Goal: Information Seeking & Learning: Learn about a topic

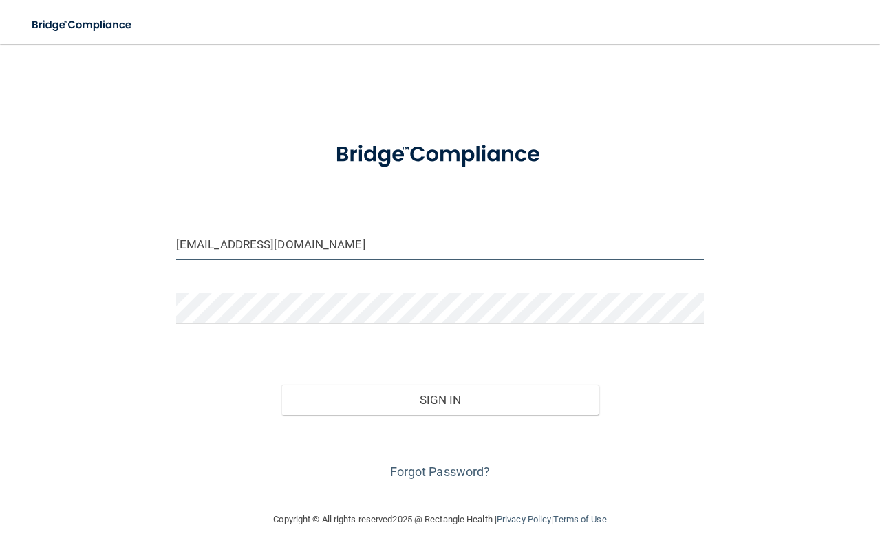
drag, startPoint x: 284, startPoint y: 245, endPoint x: 101, endPoint y: 226, distance: 183.4
click at [103, 226] on div "jscheff@mpda-mn.com Invalid email/password. You don't have permission to access…" at bounding box center [440, 278] width 825 height 440
type input "[EMAIL_ADDRESS][DOMAIN_NAME]"
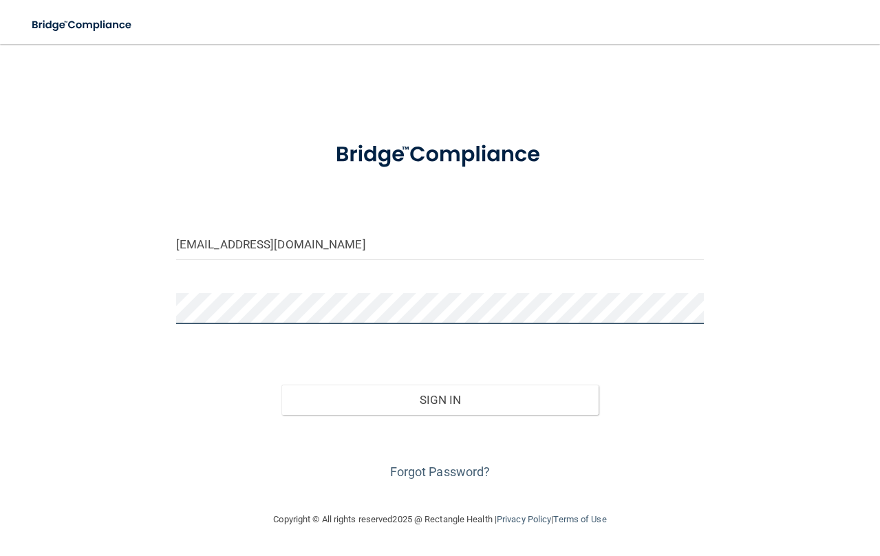
click at [122, 276] on div "kkeeler@mpda-mn.com Invalid email/password. You don't have permission to access…" at bounding box center [440, 278] width 825 height 440
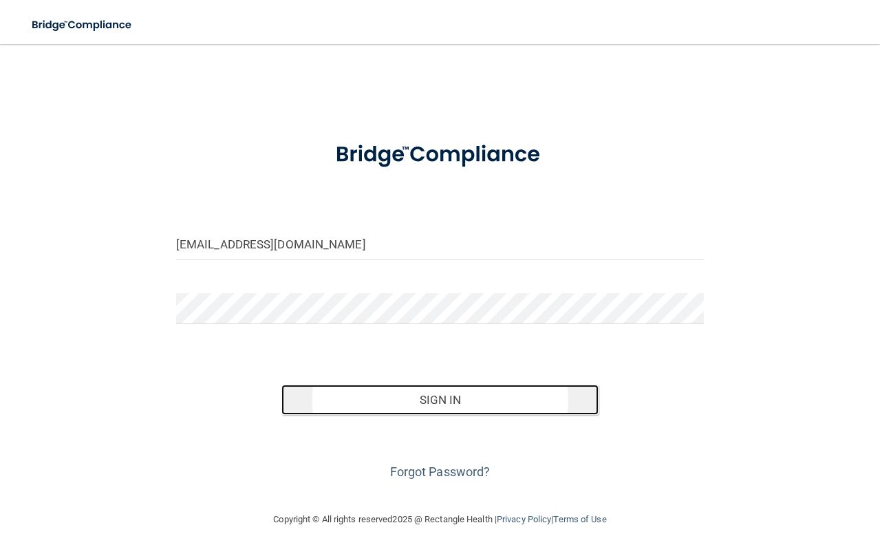
click at [443, 396] on button "Sign In" at bounding box center [439, 400] width 317 height 30
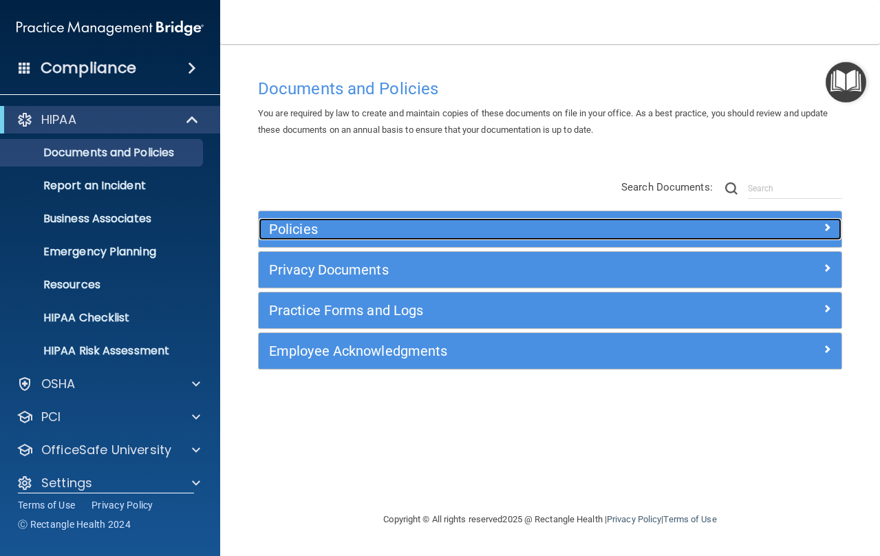
click at [354, 226] on h5 "Policies" at bounding box center [477, 229] width 416 height 15
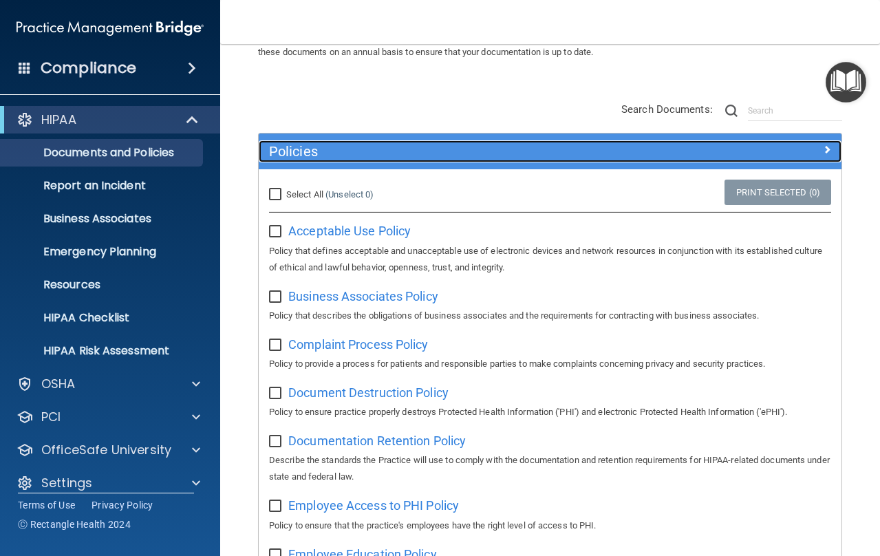
scroll to position [83, 0]
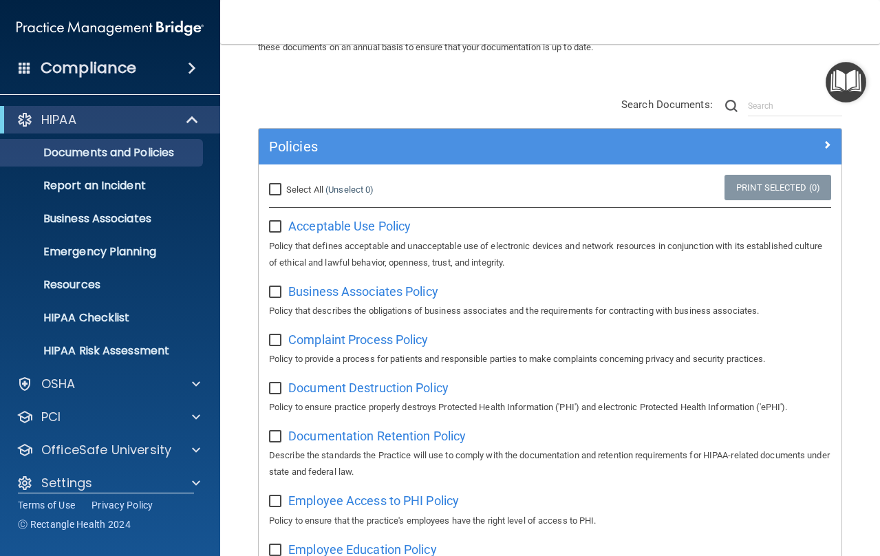
click at [276, 191] on input "Select All (Unselect 0) Unselect All" at bounding box center [277, 189] width 16 height 11
checkbox input "true"
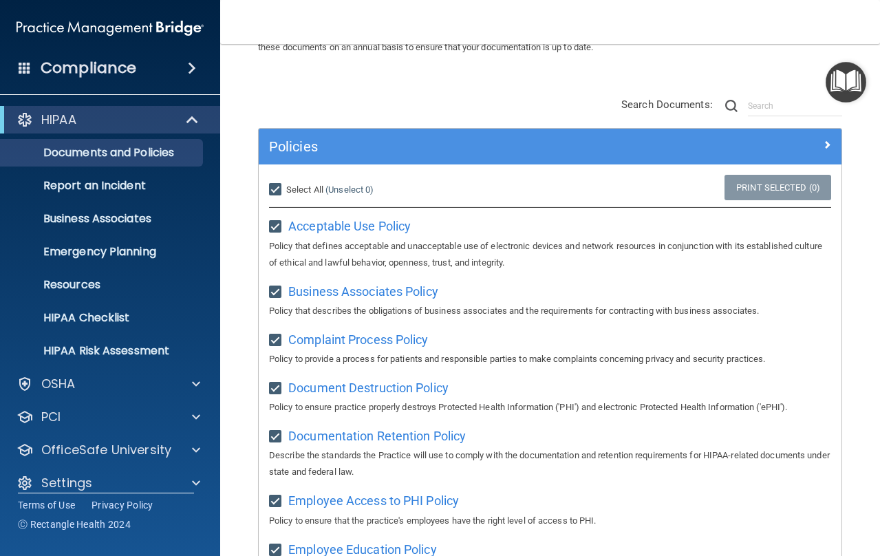
checkbox input "true"
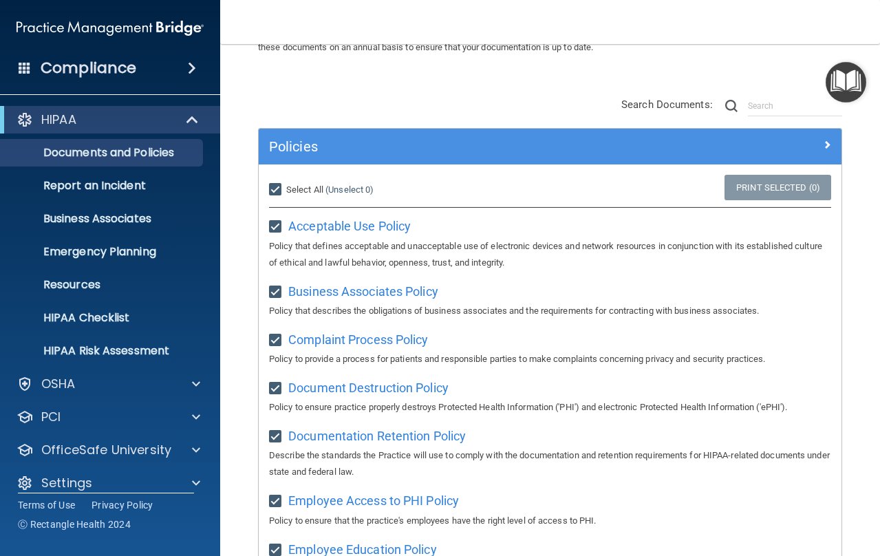
checkbox input "true"
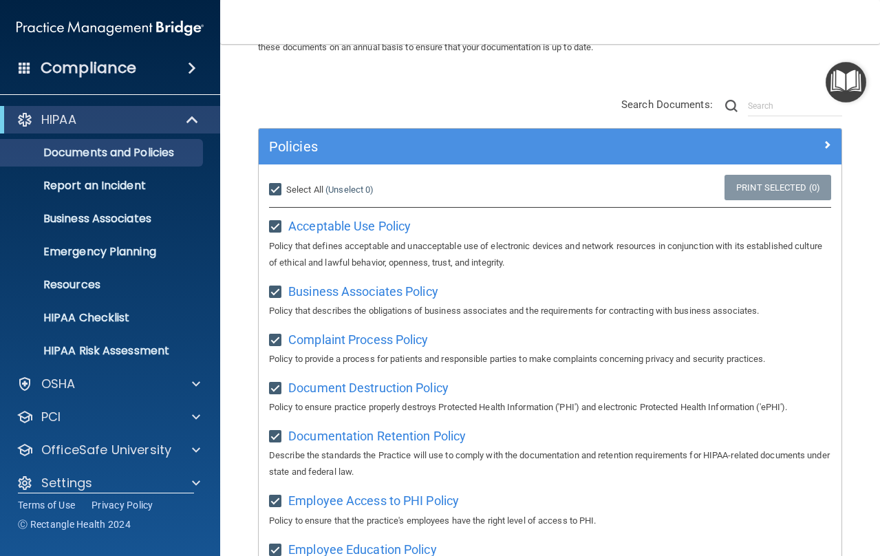
checkbox input "true"
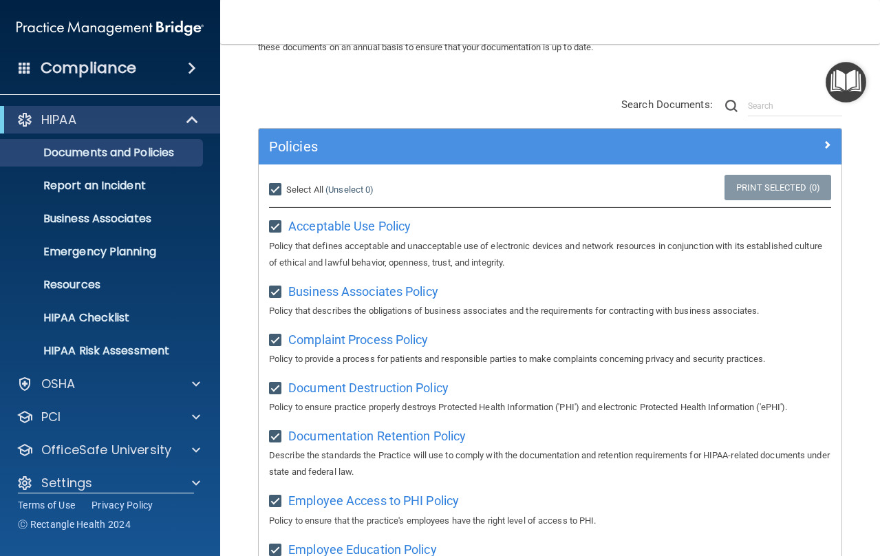
checkbox input "true"
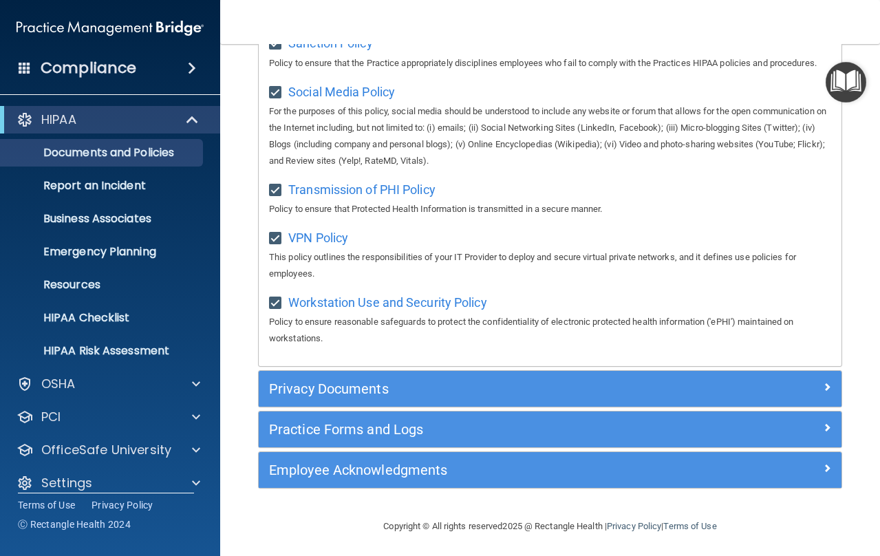
scroll to position [1182, 0]
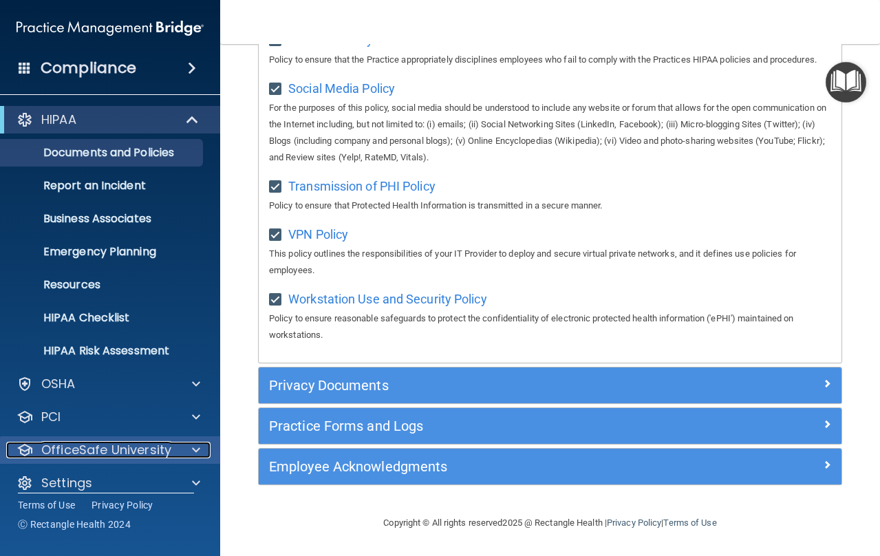
click at [74, 455] on p "OfficeSafe University" at bounding box center [106, 450] width 130 height 17
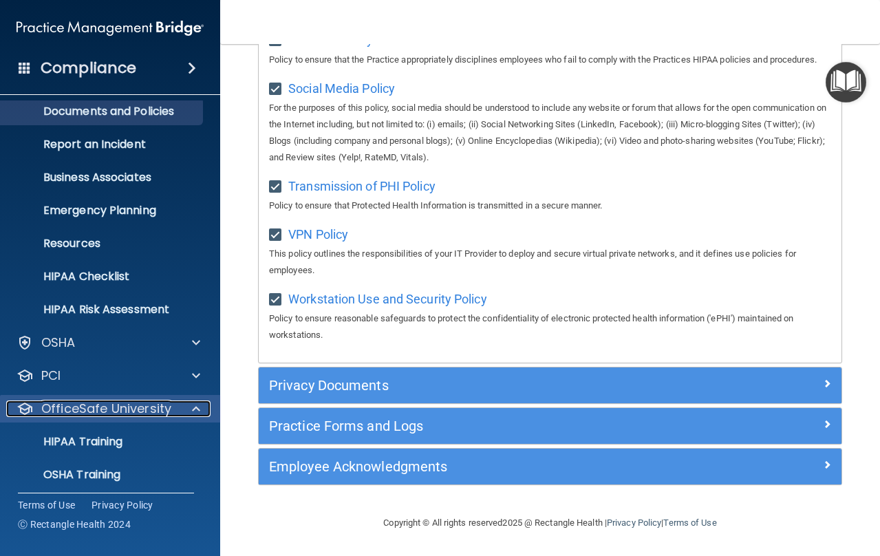
scroll to position [111, 0]
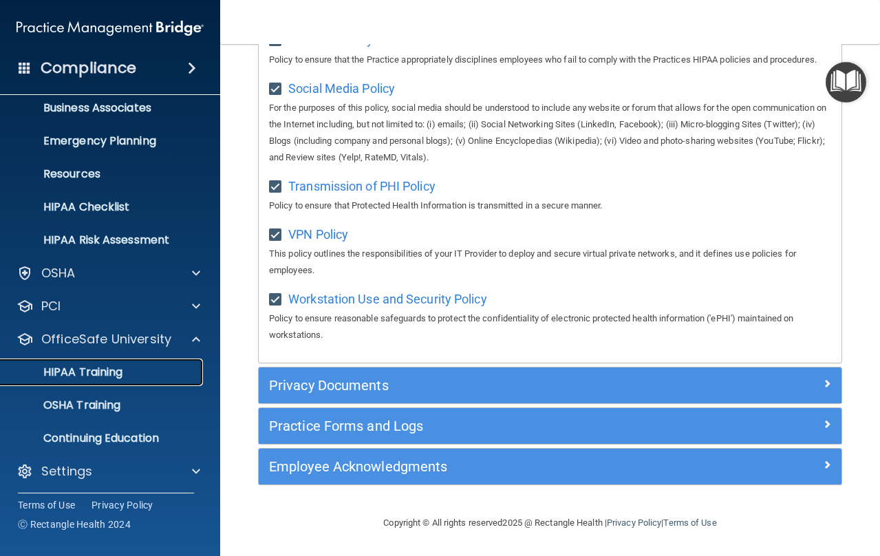
click at [93, 379] on p "HIPAA Training" at bounding box center [66, 372] width 114 height 14
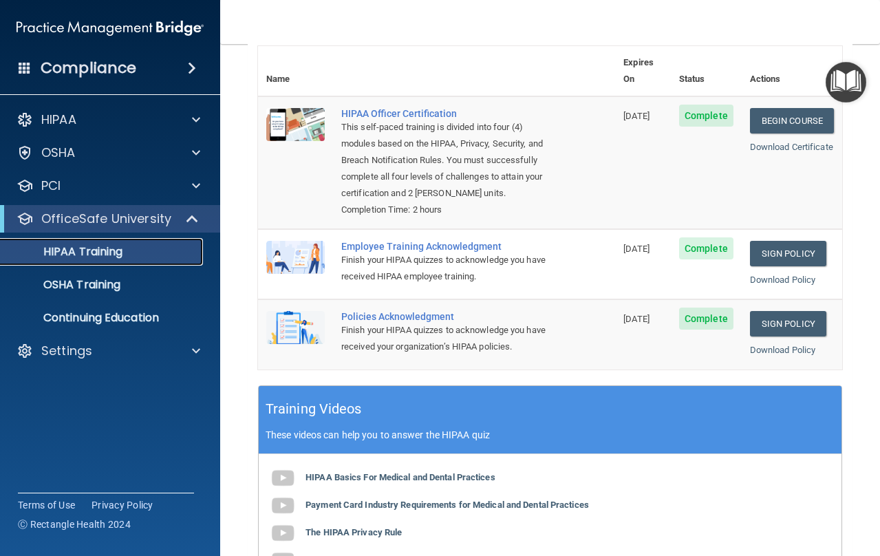
scroll to position [150, 0]
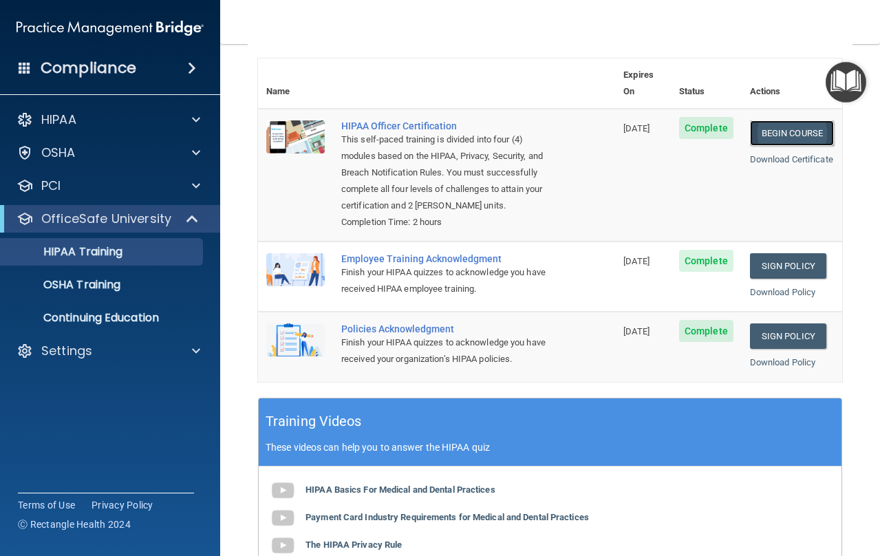
click at [767, 120] on link "Begin Course" at bounding box center [792, 132] width 84 height 25
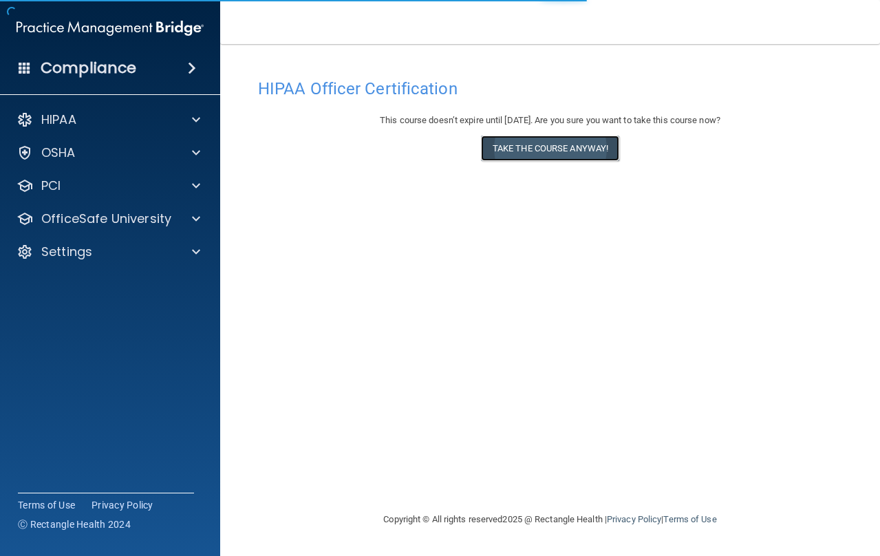
click at [504, 141] on button "Take the course anyway!" at bounding box center [550, 148] width 138 height 25
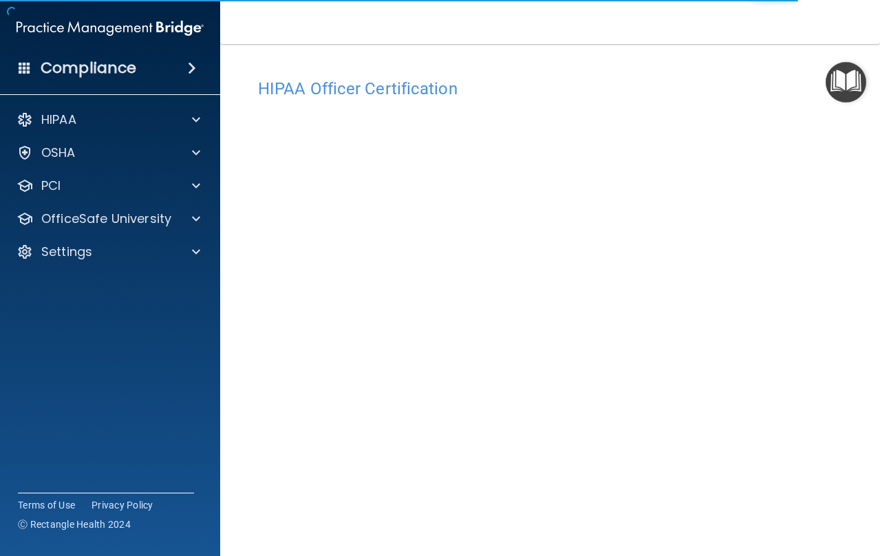
scroll to position [57, 0]
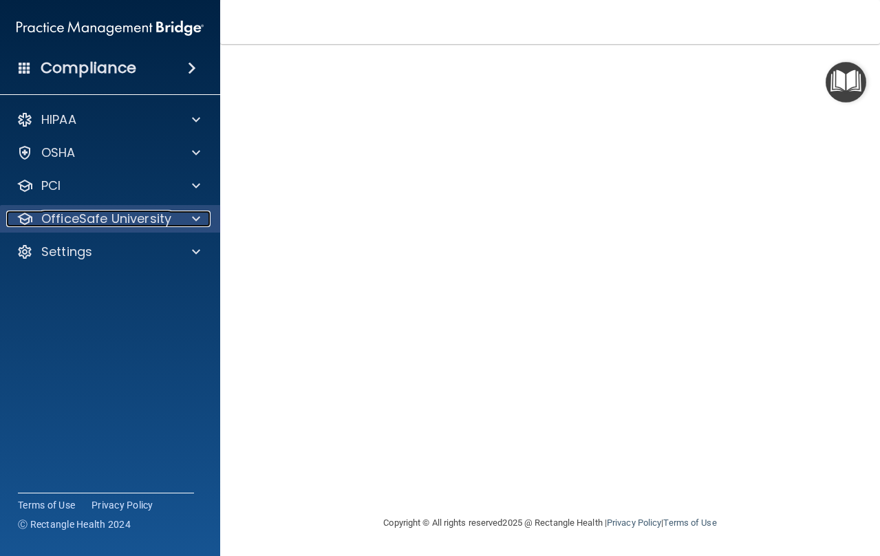
click at [172, 211] on div "OfficeSafe University" at bounding box center [91, 219] width 171 height 17
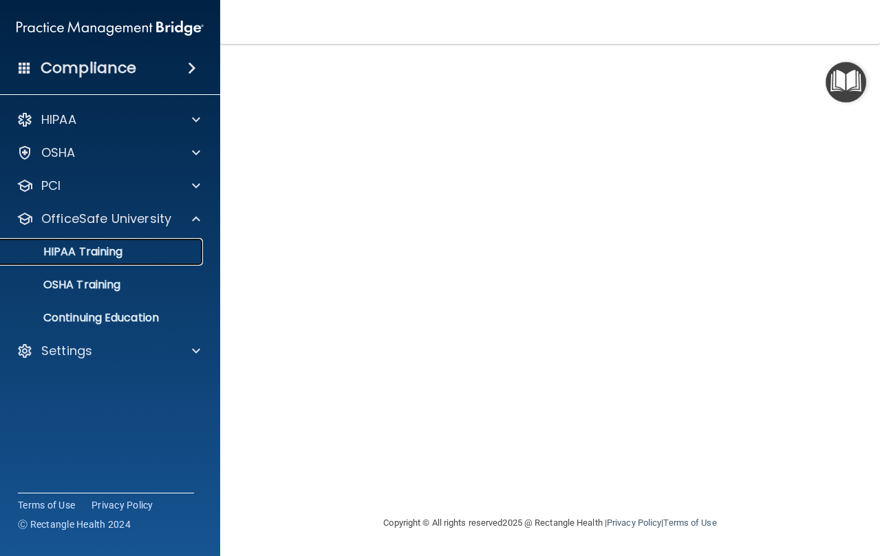
click at [129, 249] on div "HIPAA Training" at bounding box center [103, 252] width 188 height 14
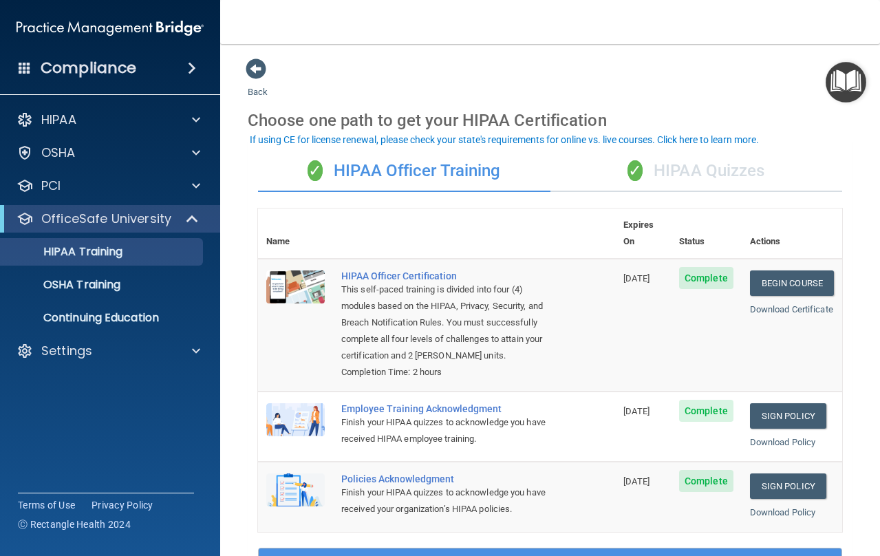
click at [723, 163] on div "✓ HIPAA Quizzes" at bounding box center [697, 171] width 292 height 41
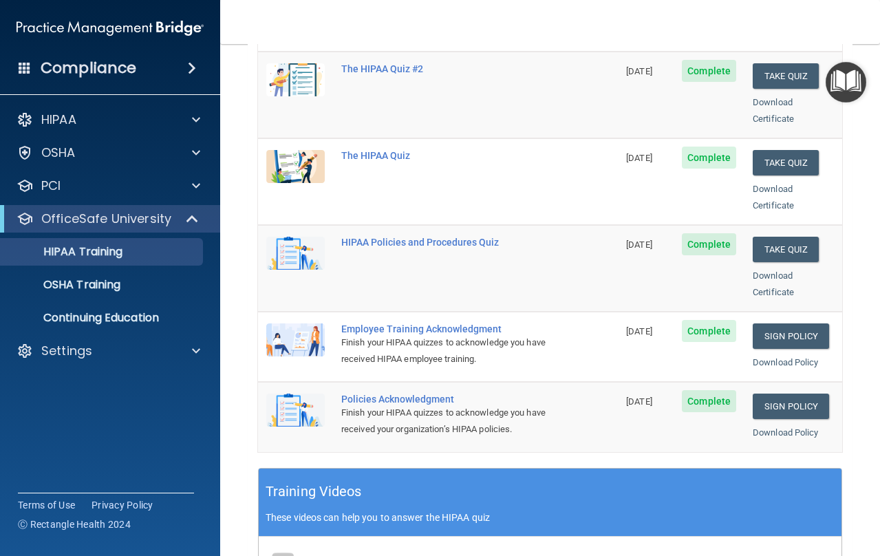
scroll to position [217, 0]
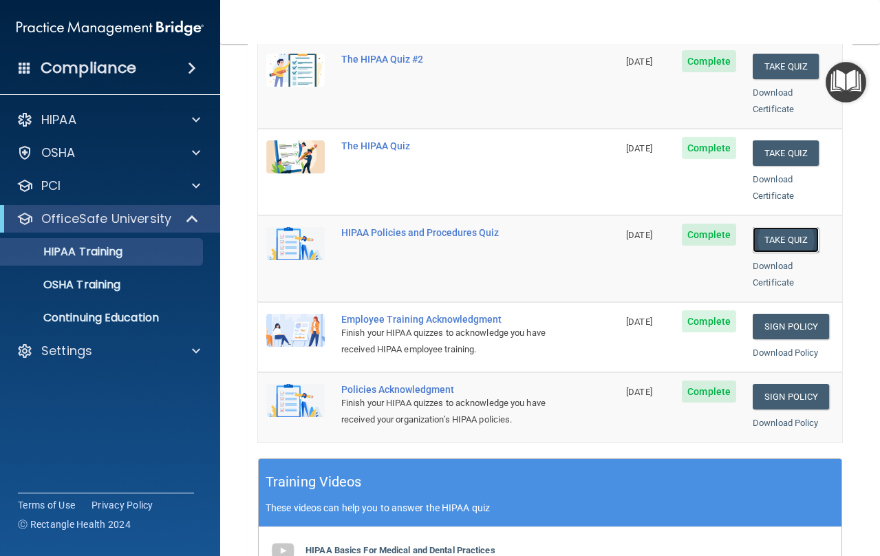
click at [789, 227] on button "Take Quiz" at bounding box center [786, 239] width 66 height 25
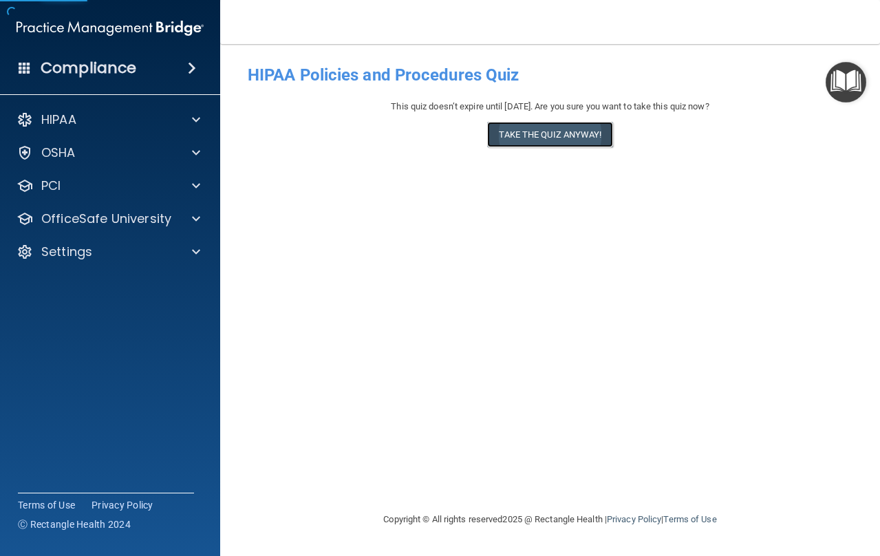
click at [558, 129] on button "Take the quiz anyway!" at bounding box center [549, 134] width 125 height 25
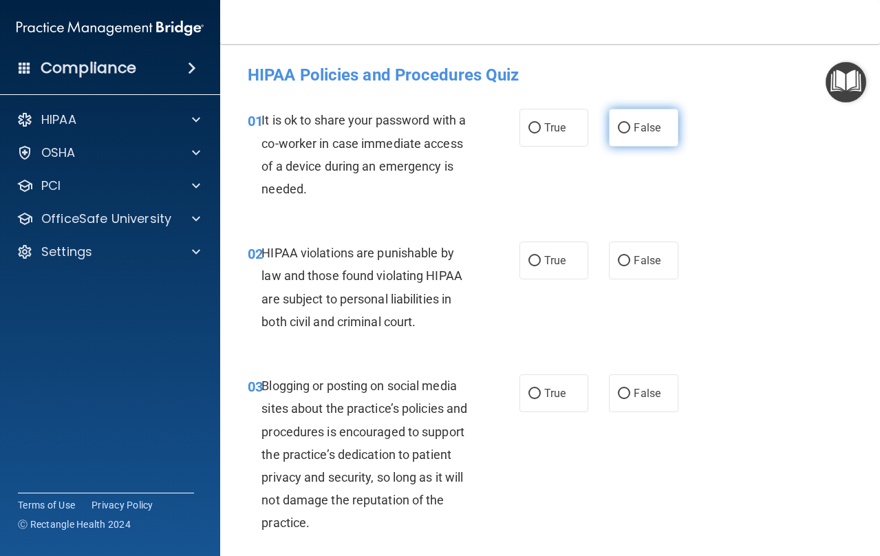
click at [635, 126] on span "False" at bounding box center [647, 127] width 27 height 13
click at [630, 126] on input "False" at bounding box center [624, 128] width 12 height 10
radio input "true"
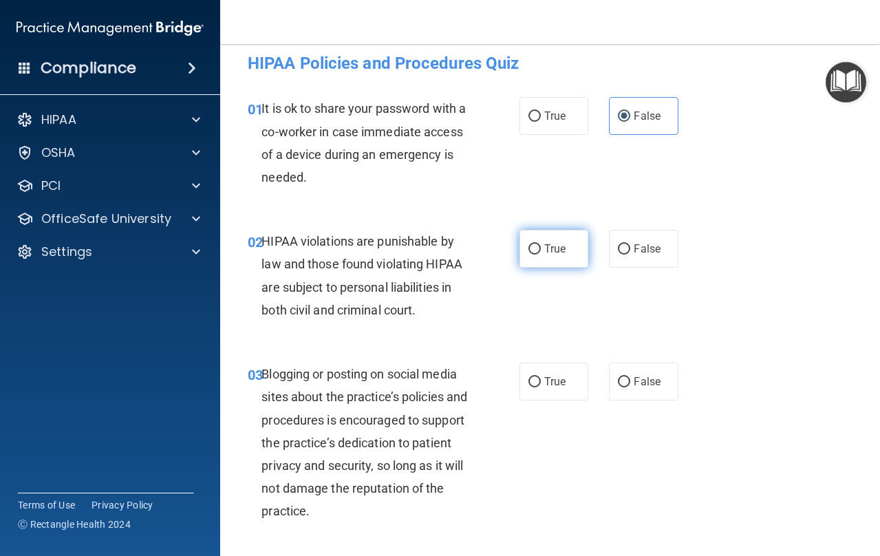
click at [537, 256] on label "True" at bounding box center [555, 249] width 70 height 38
click at [537, 255] on input "True" at bounding box center [534, 249] width 12 height 10
radio input "true"
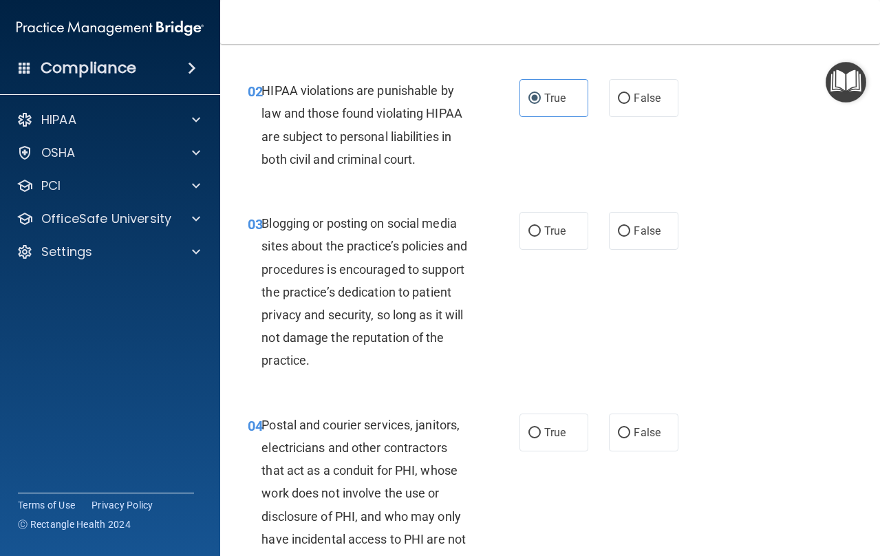
scroll to position [195, 0]
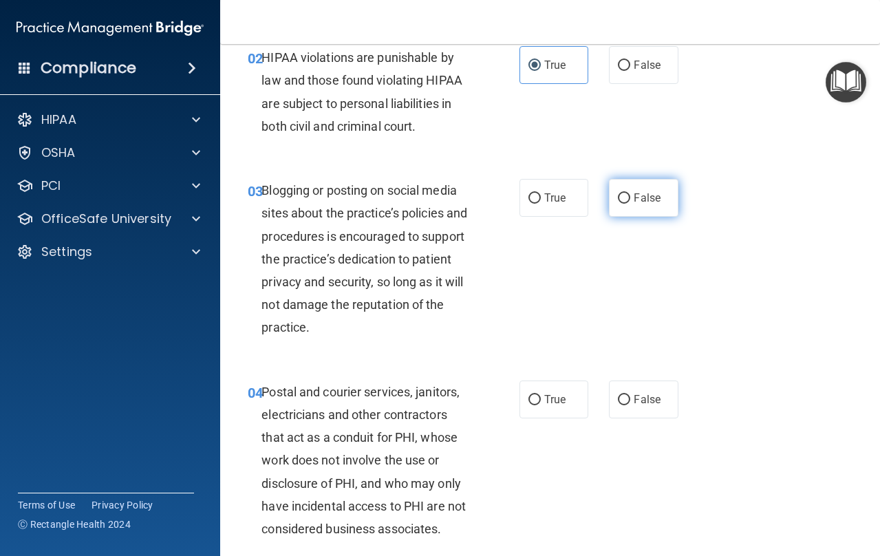
click at [628, 195] on input "False" at bounding box center [624, 198] width 12 height 10
radio input "true"
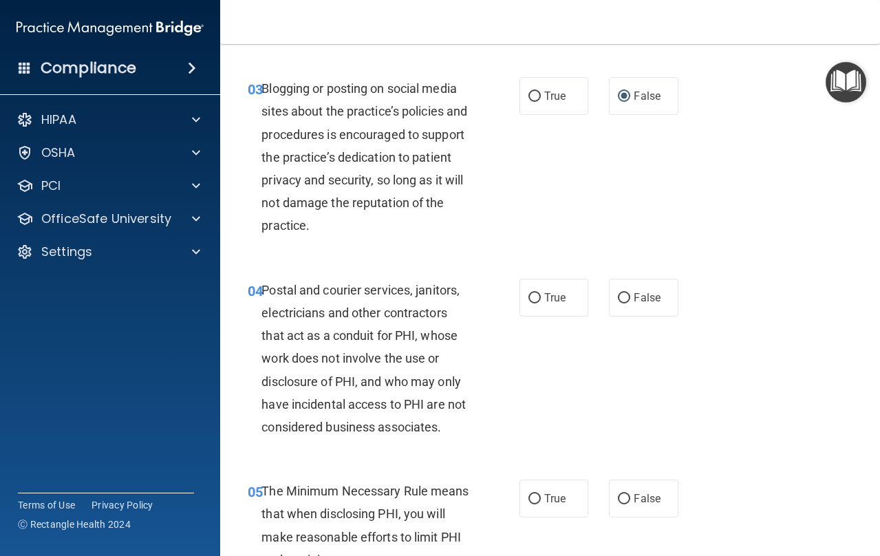
scroll to position [348, 0]
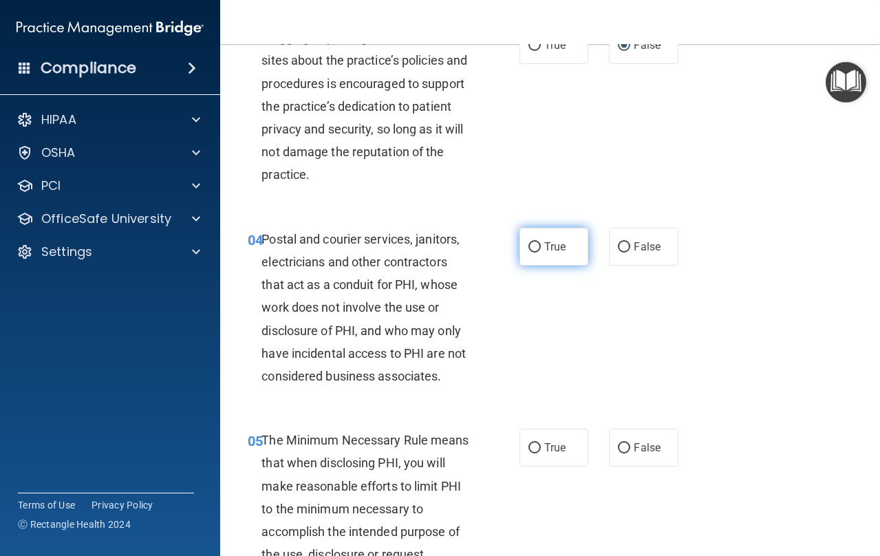
click at [550, 259] on label "True" at bounding box center [555, 247] width 70 height 38
click at [541, 253] on input "True" at bounding box center [534, 247] width 12 height 10
radio input "true"
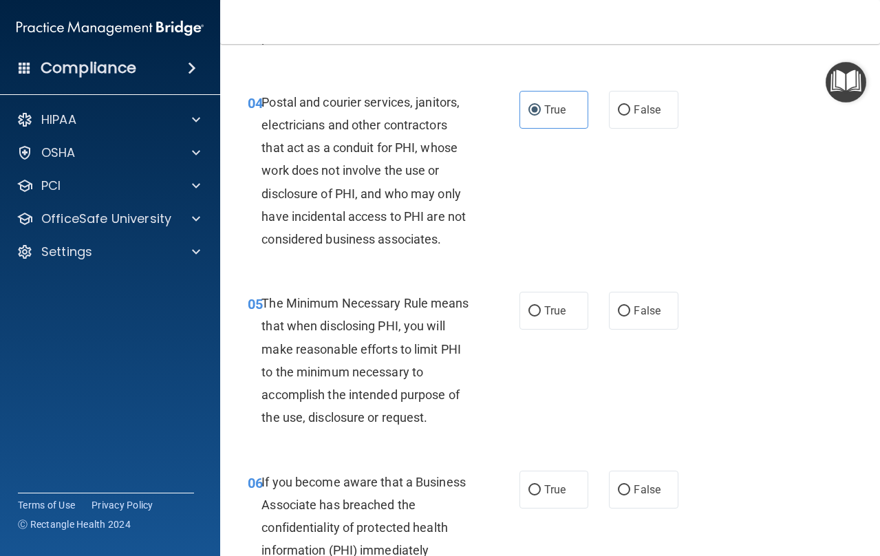
scroll to position [500, 0]
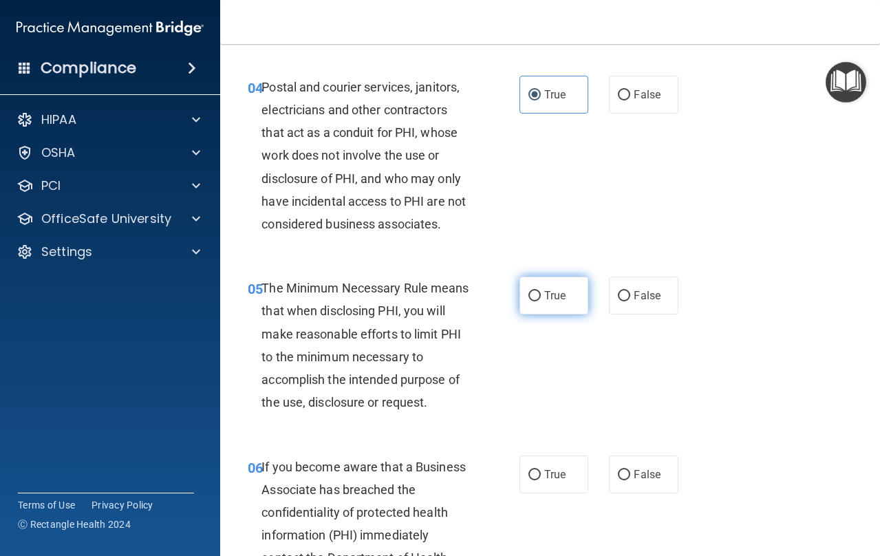
click at [547, 278] on label "True" at bounding box center [555, 296] width 70 height 38
click at [541, 291] on input "True" at bounding box center [534, 296] width 12 height 10
radio input "true"
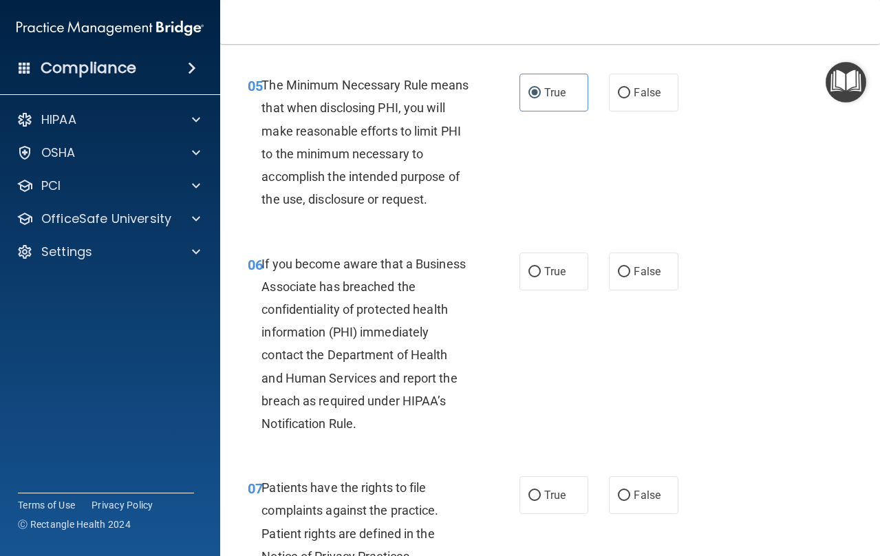
scroll to position [708, 0]
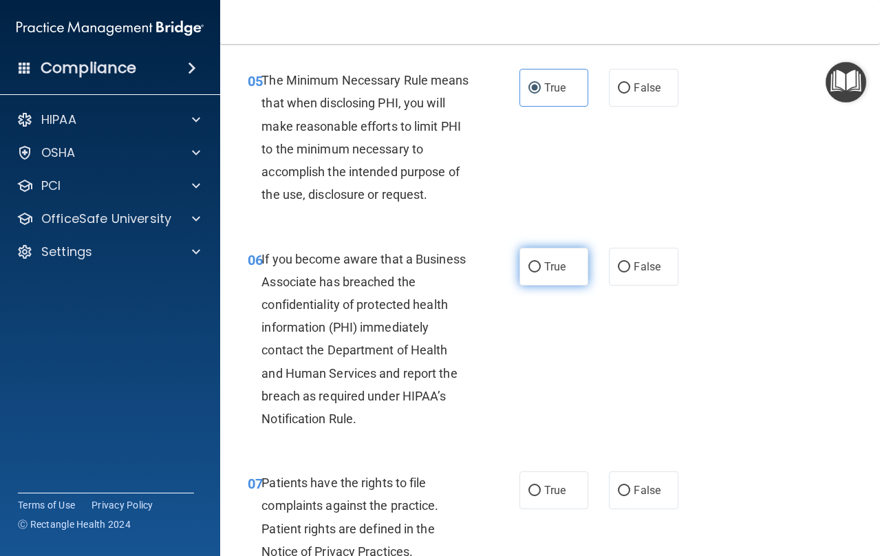
click at [571, 268] on label "True" at bounding box center [555, 267] width 70 height 38
click at [541, 268] on input "True" at bounding box center [534, 267] width 12 height 10
radio input "true"
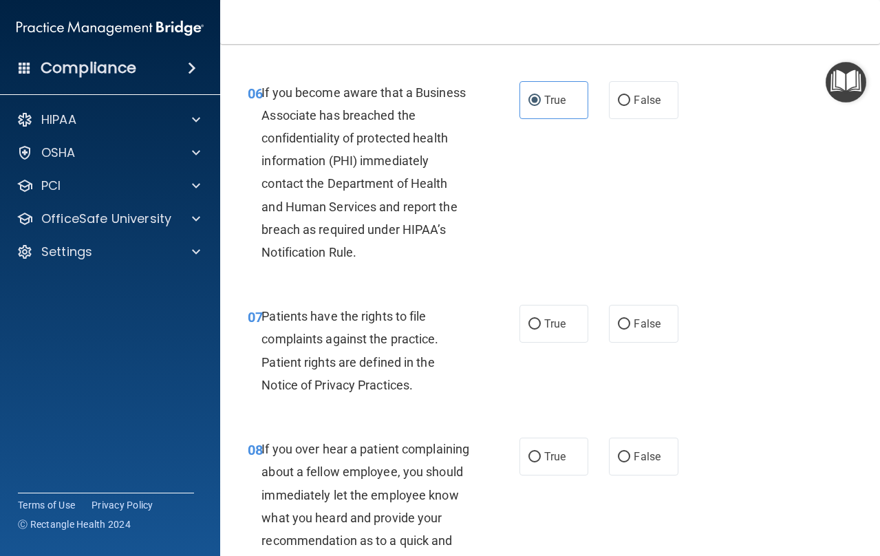
scroll to position [903, 0]
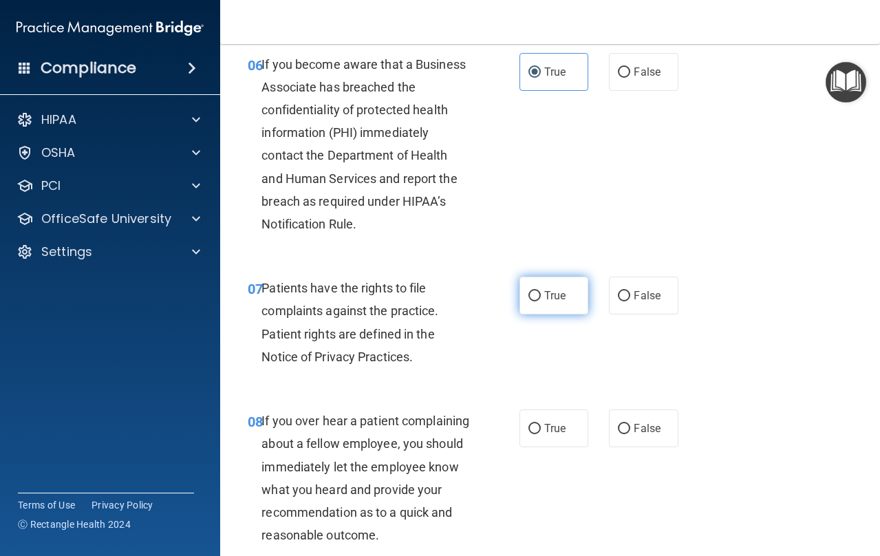
click at [560, 307] on label "True" at bounding box center [555, 296] width 70 height 38
click at [541, 301] on input "True" at bounding box center [534, 296] width 12 height 10
radio input "true"
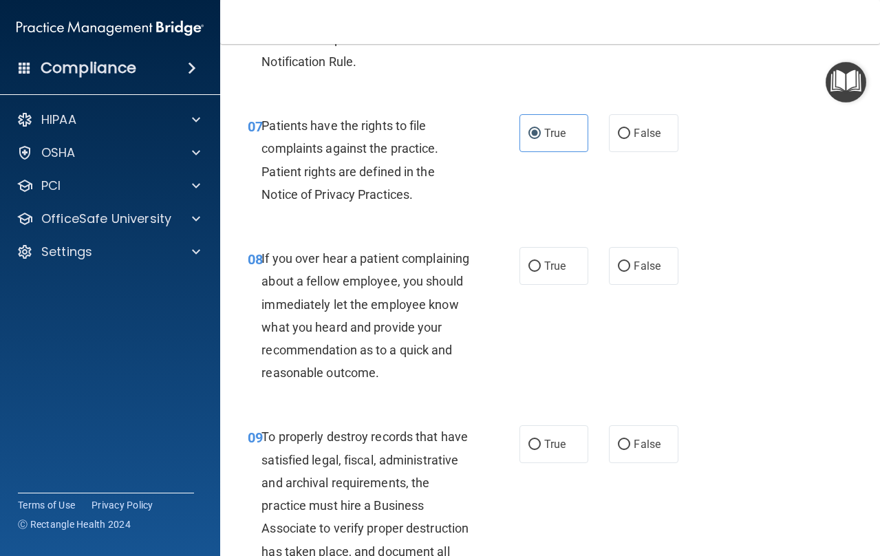
scroll to position [1098, 0]
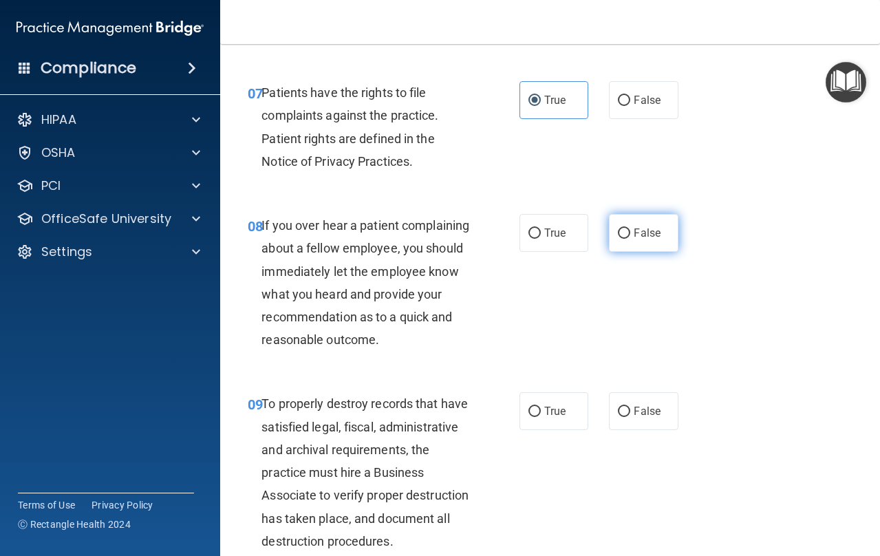
click at [657, 235] on span "False" at bounding box center [647, 232] width 27 height 13
click at [630, 235] on input "False" at bounding box center [624, 233] width 12 height 10
radio input "true"
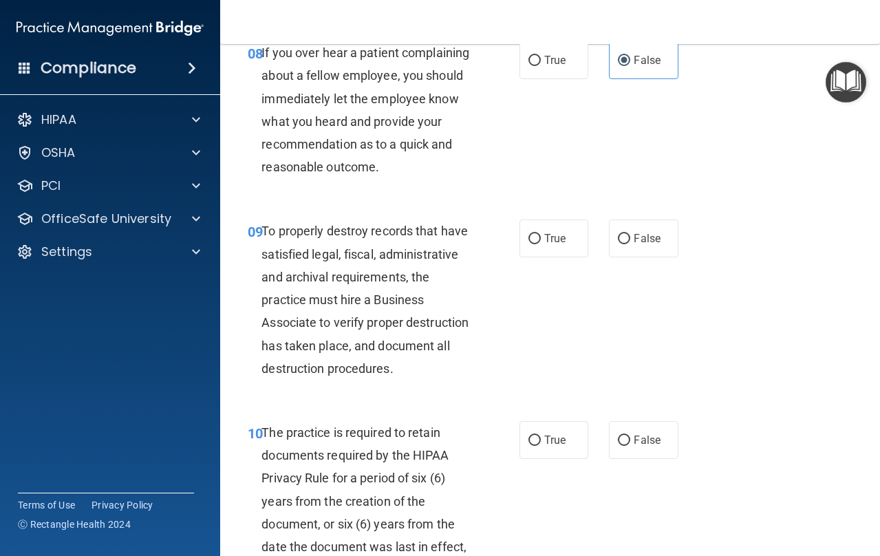
scroll to position [1292, 0]
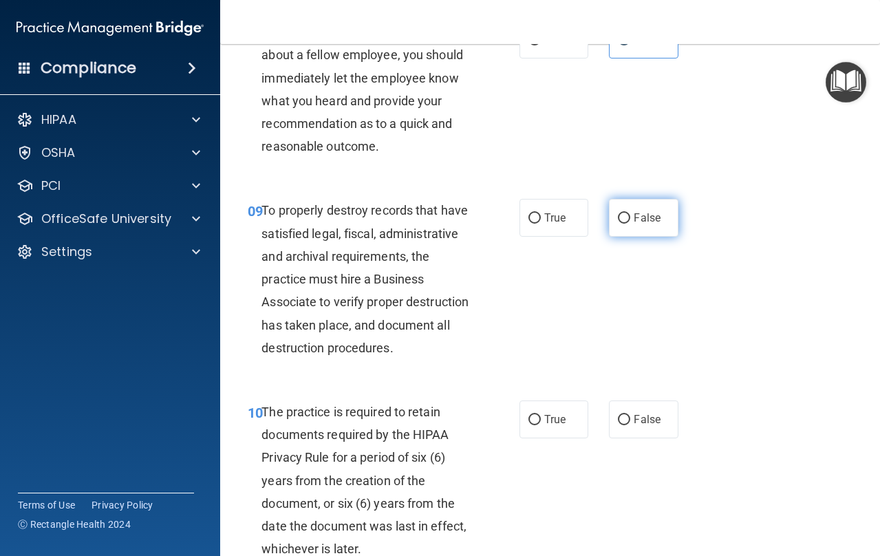
click at [634, 234] on label "False" at bounding box center [644, 218] width 70 height 38
click at [630, 224] on input "False" at bounding box center [624, 218] width 12 height 10
radio input "true"
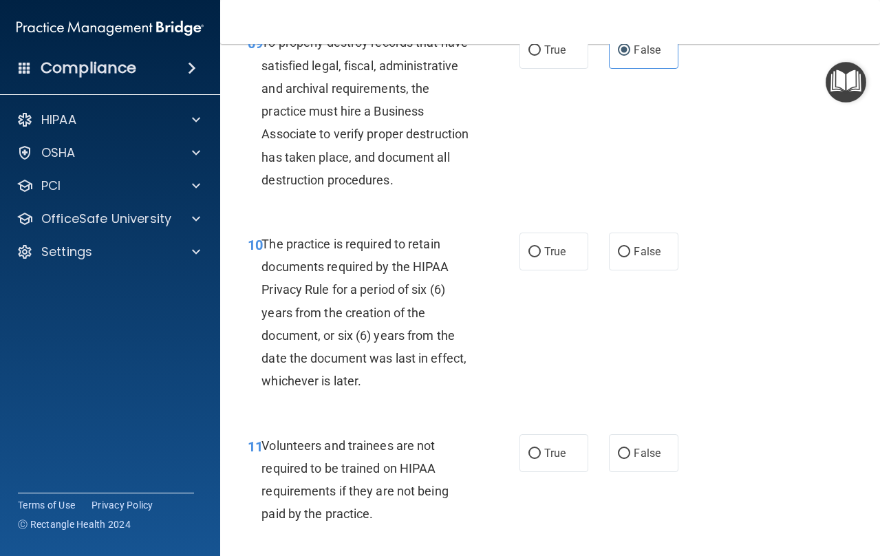
scroll to position [1508, 0]
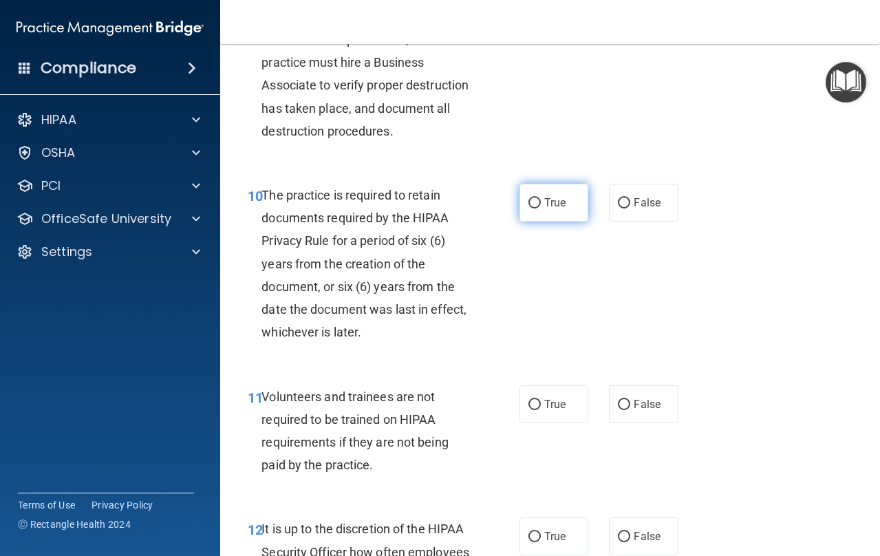
click at [562, 198] on span "True" at bounding box center [554, 202] width 21 height 13
click at [541, 198] on input "True" at bounding box center [534, 203] width 12 height 10
radio input "true"
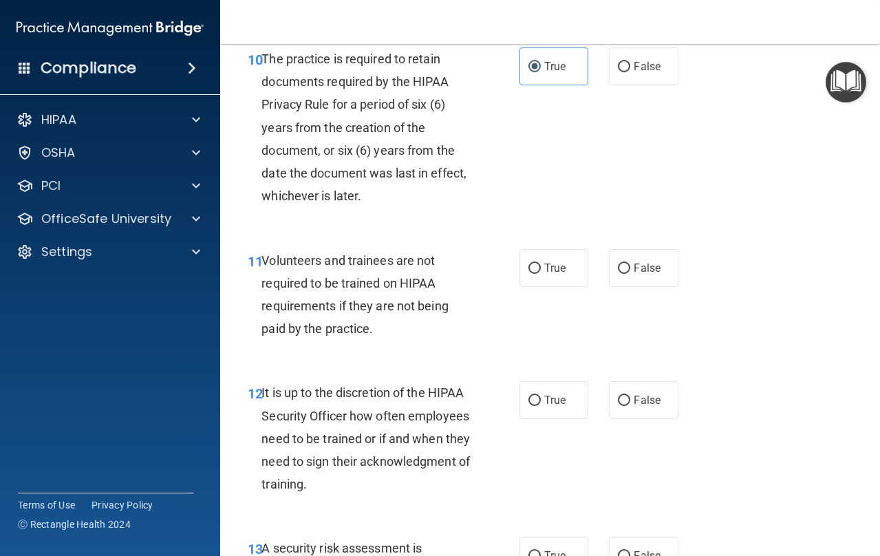
scroll to position [1658, 0]
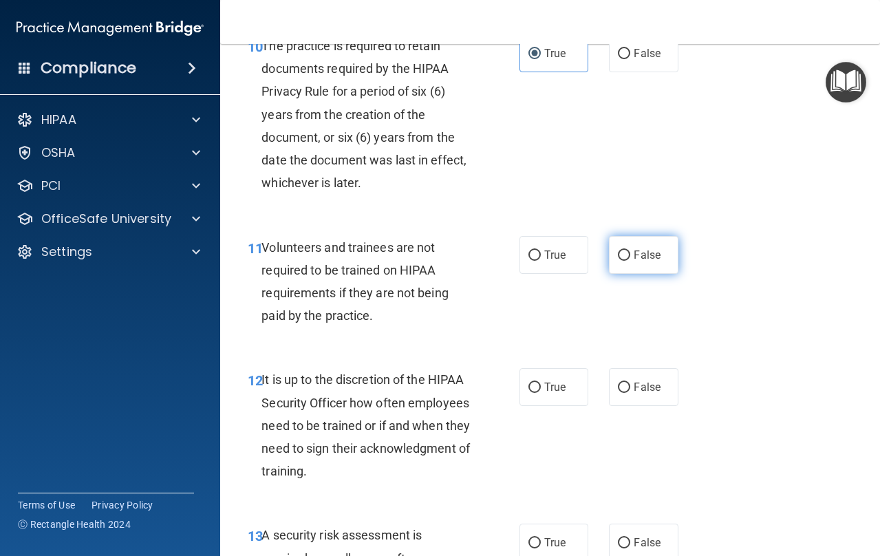
click at [648, 258] on span "False" at bounding box center [647, 254] width 27 height 13
click at [630, 258] on input "False" at bounding box center [624, 255] width 12 height 10
radio input "true"
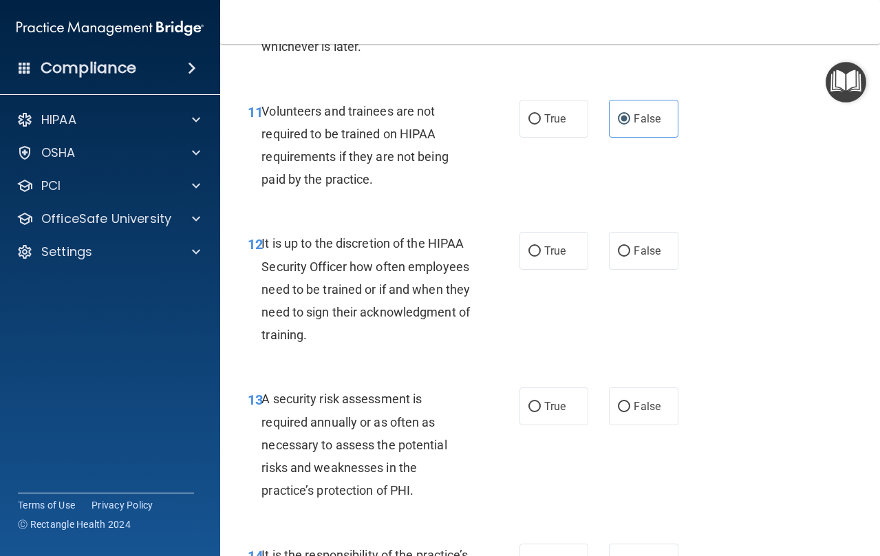
scroll to position [1800, 0]
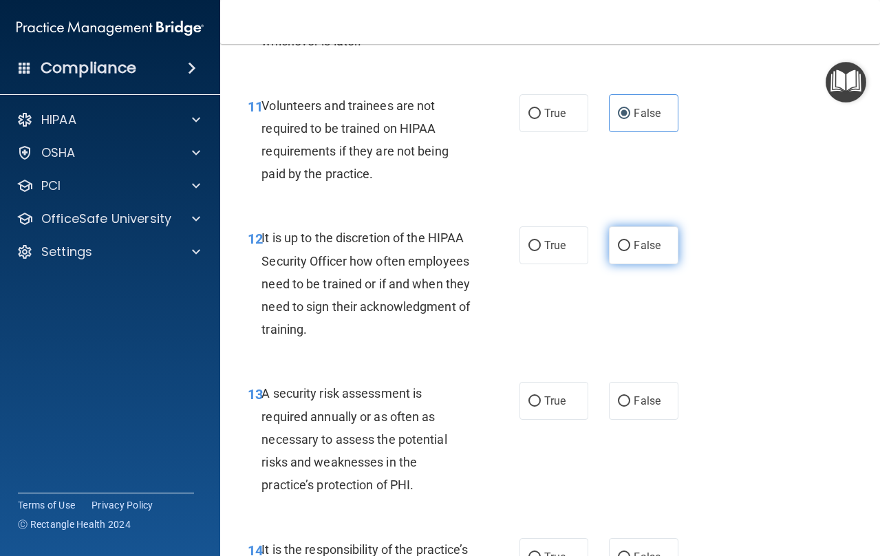
click at [644, 250] on span "False" at bounding box center [647, 245] width 27 height 13
click at [630, 250] on input "False" at bounding box center [624, 246] width 12 height 10
radio input "true"
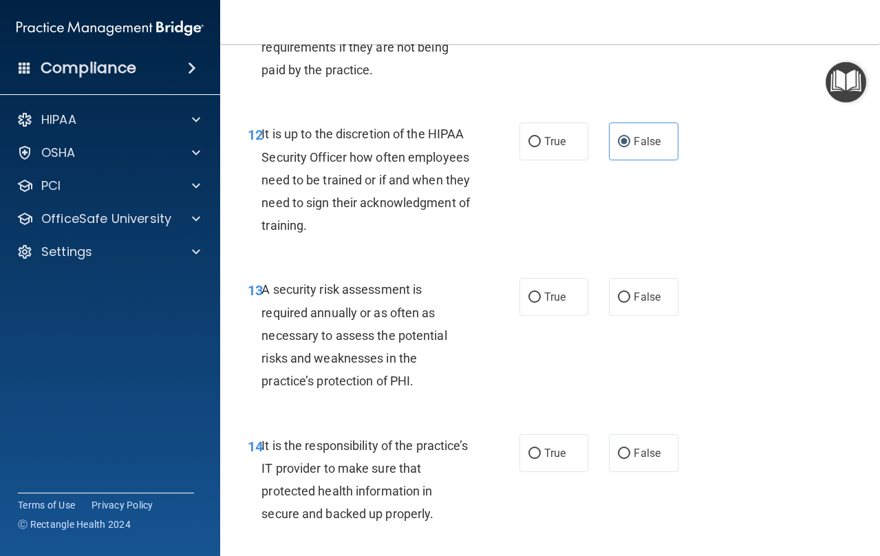
scroll to position [1919, 0]
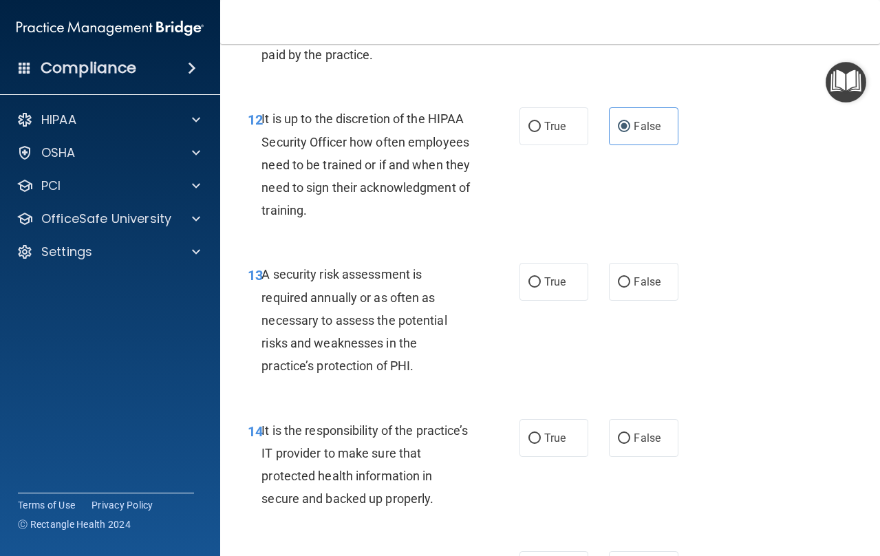
click at [555, 303] on div "13 A security risk assessment is required annually or as often as necessary to …" at bounding box center [550, 324] width 626 height 156
click at [544, 281] on span "True" at bounding box center [554, 281] width 21 height 13
click at [541, 281] on input "True" at bounding box center [534, 282] width 12 height 10
radio input "true"
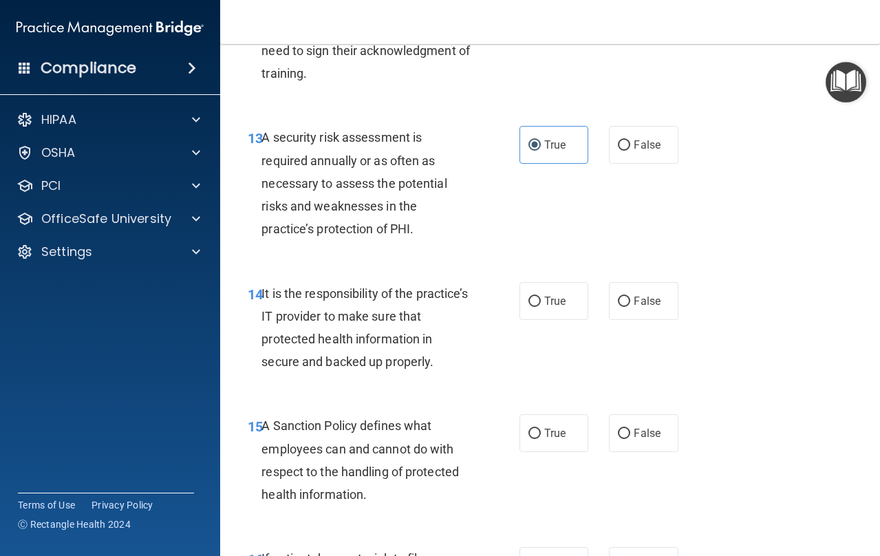
scroll to position [2073, 0]
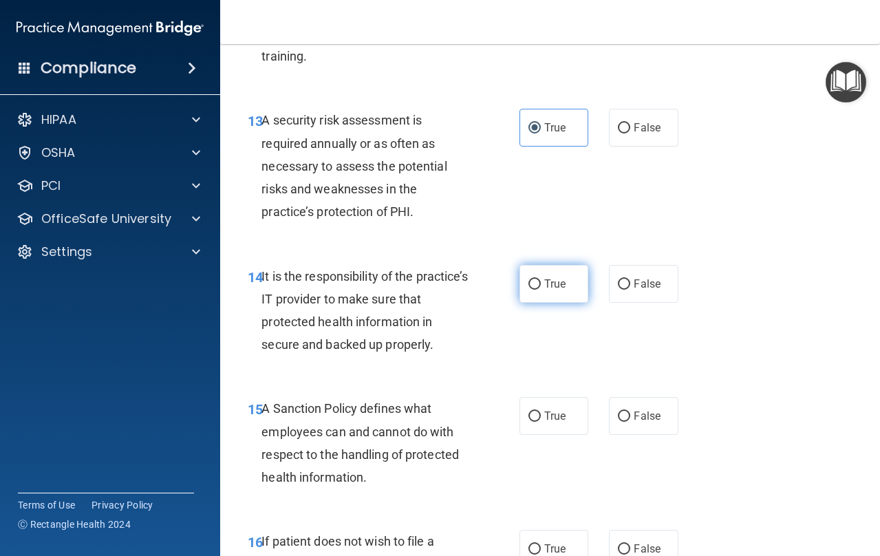
click at [548, 292] on label "True" at bounding box center [555, 284] width 70 height 38
click at [541, 290] on input "True" at bounding box center [534, 284] width 12 height 10
radio input "true"
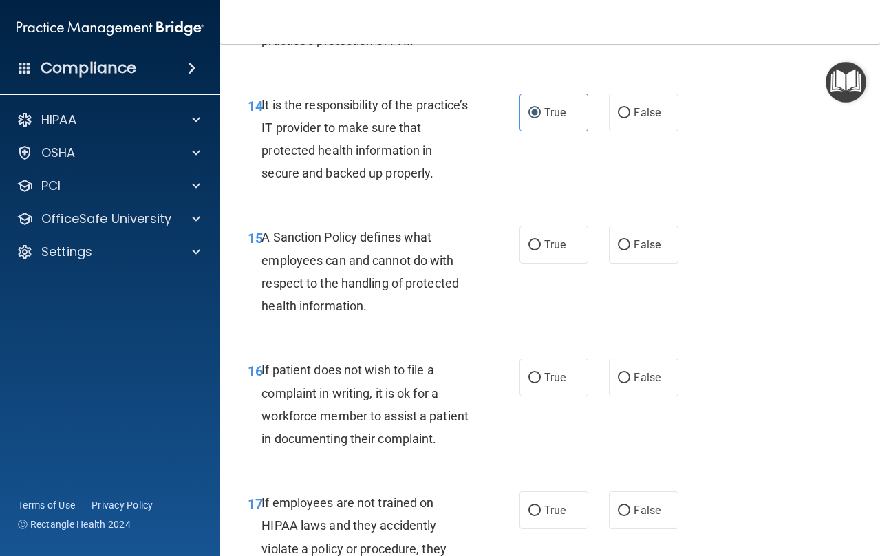
scroll to position [2261, 0]
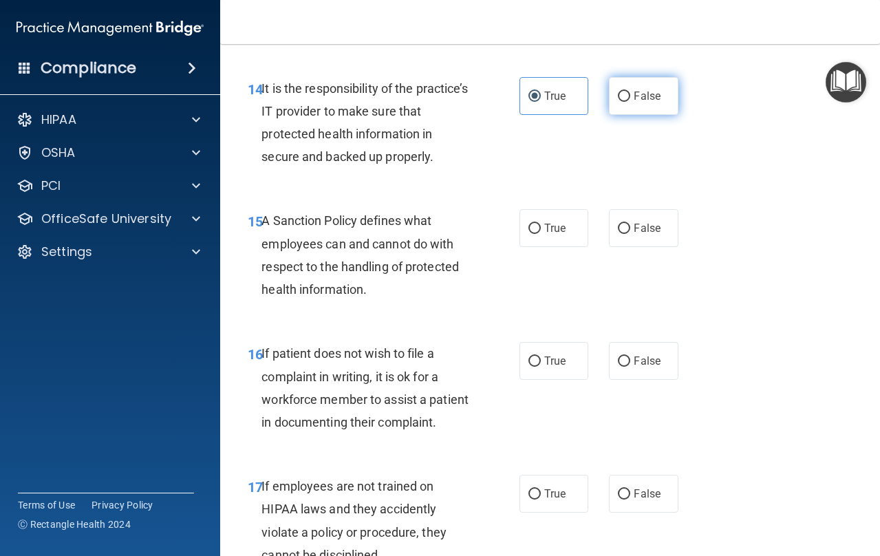
click at [645, 105] on label "False" at bounding box center [644, 96] width 70 height 38
click at [630, 102] on input "False" at bounding box center [624, 97] width 12 height 10
radio input "true"
radio input "false"
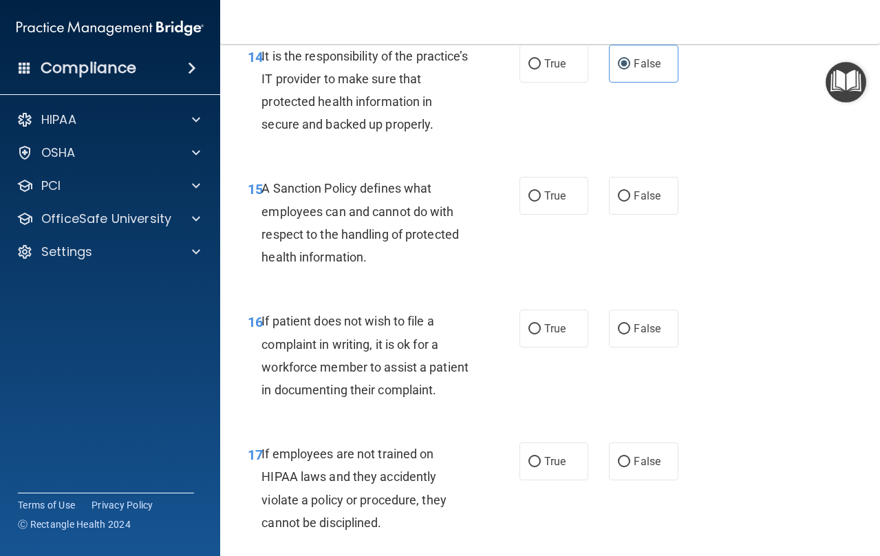
scroll to position [2309, 0]
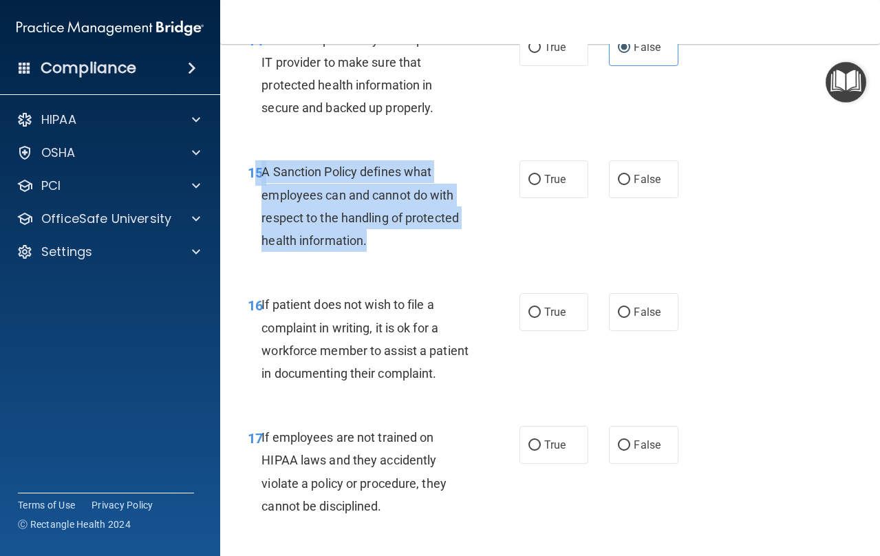
drag, startPoint x: 375, startPoint y: 246, endPoint x: 257, endPoint y: 180, distance: 135.3
click at [257, 180] on div "15 A Sanction Policy defines what employees can and cannot do with respect to t…" at bounding box center [383, 209] width 313 height 98
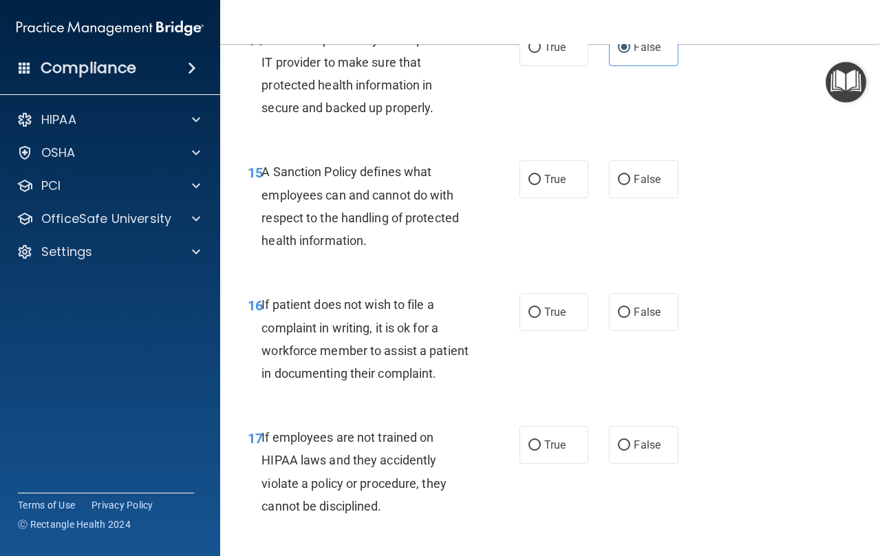
click at [351, 277] on div "16 If patient does not wish to file a complaint in writing, it is ok for a work…" at bounding box center [550, 342] width 626 height 133
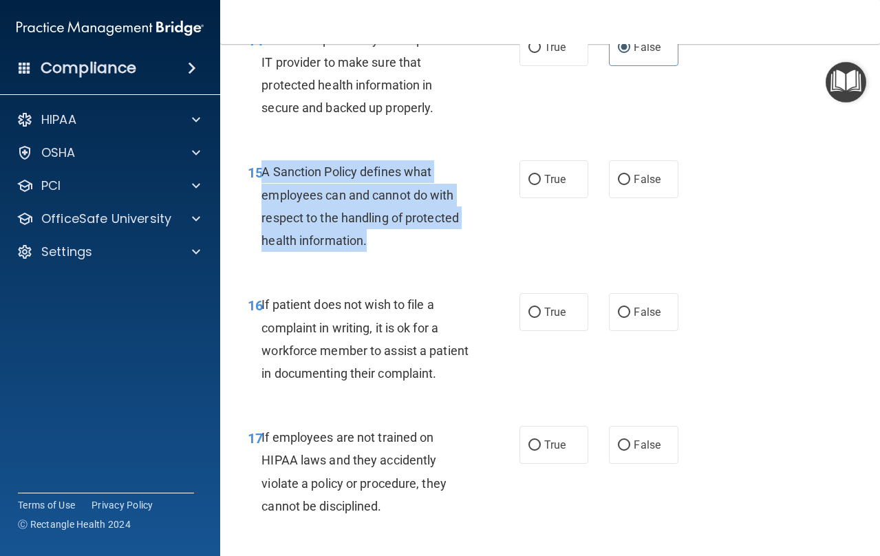
drag, startPoint x: 381, startPoint y: 251, endPoint x: 251, endPoint y: 186, distance: 145.3
click at [250, 186] on div "15 A Sanction Policy defines what employees can and cannot do with respect to t…" at bounding box center [383, 209] width 313 height 98
copy div "A Sanction Policy defines what employees can and cannot do with respect to the …"
click at [535, 180] on input "True" at bounding box center [534, 180] width 12 height 10
radio input "true"
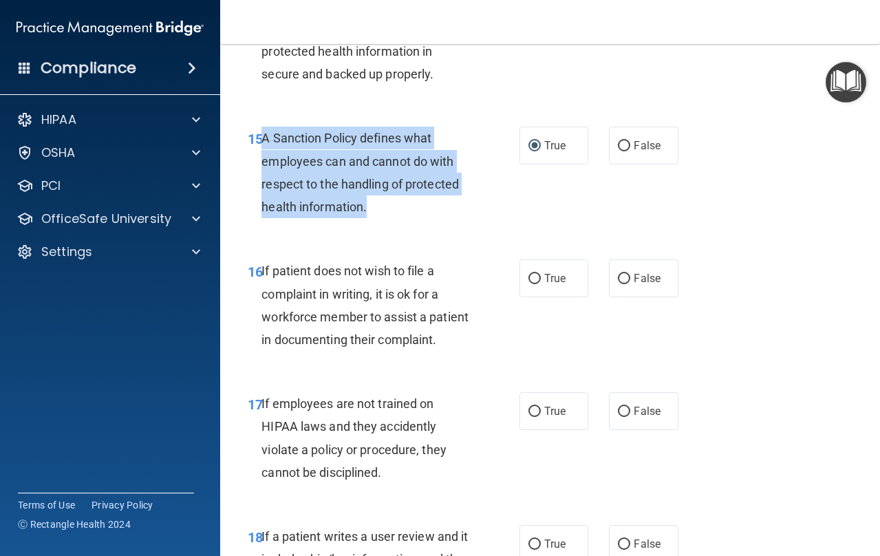
scroll to position [2344, 0]
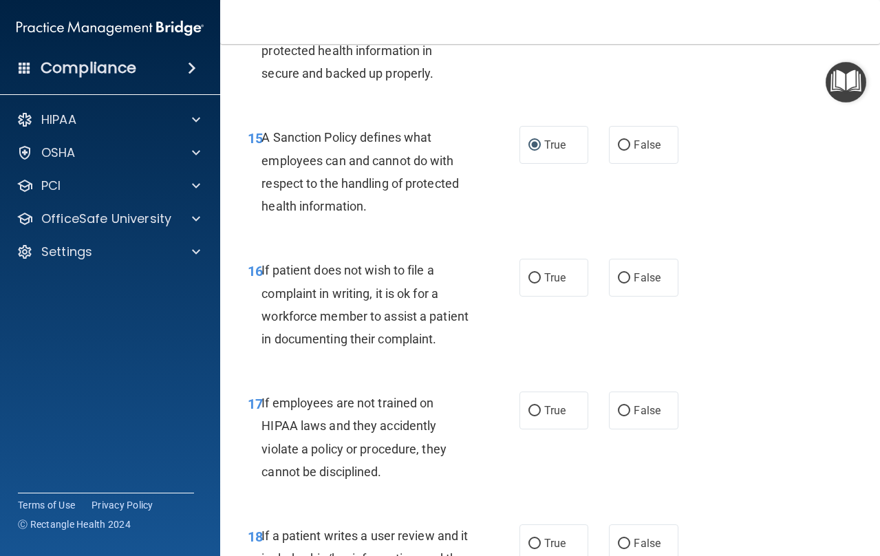
click at [429, 352] on div "16 If patient does not wish to file a complaint in writing, it is ok for a work…" at bounding box center [383, 308] width 313 height 98
click at [526, 282] on label "True" at bounding box center [555, 278] width 70 height 38
click at [528, 282] on input "True" at bounding box center [534, 278] width 12 height 10
radio input "true"
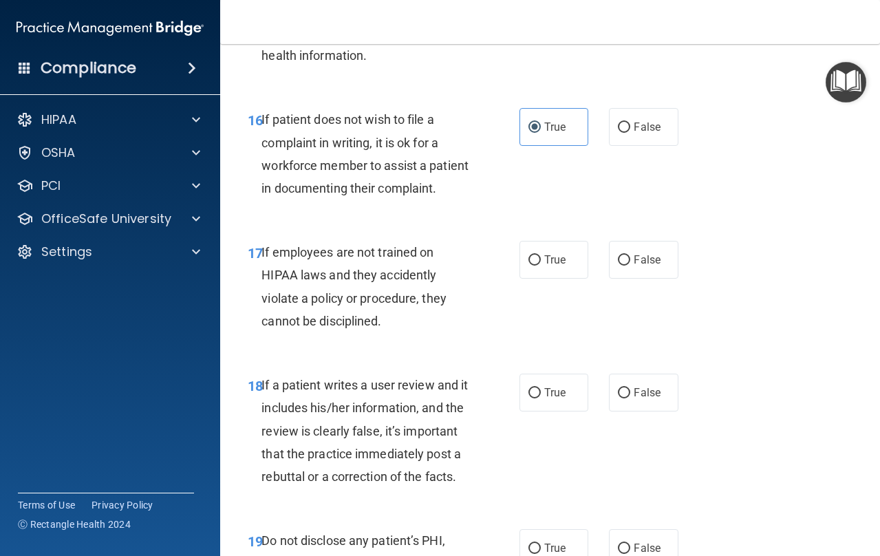
scroll to position [2522, 0]
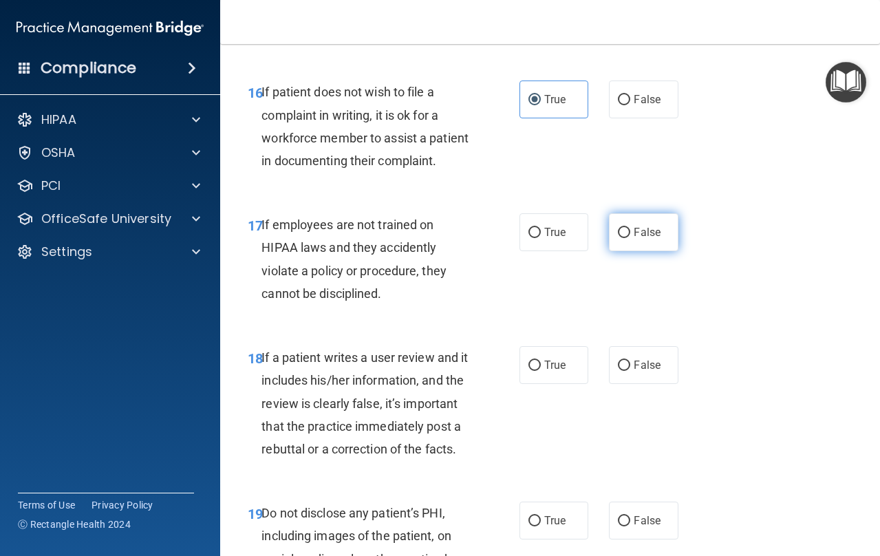
click at [644, 231] on span "False" at bounding box center [647, 232] width 27 height 13
click at [630, 231] on input "False" at bounding box center [624, 233] width 12 height 10
radio input "true"
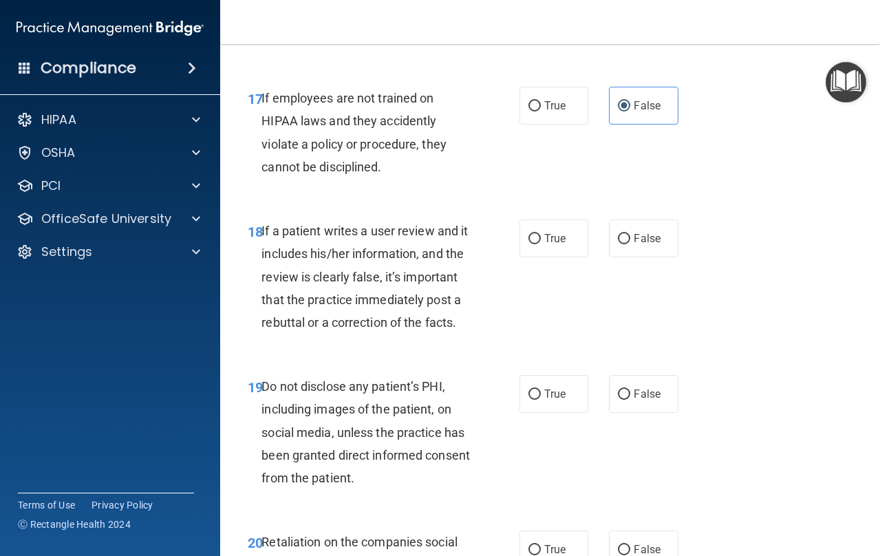
scroll to position [2735, 0]
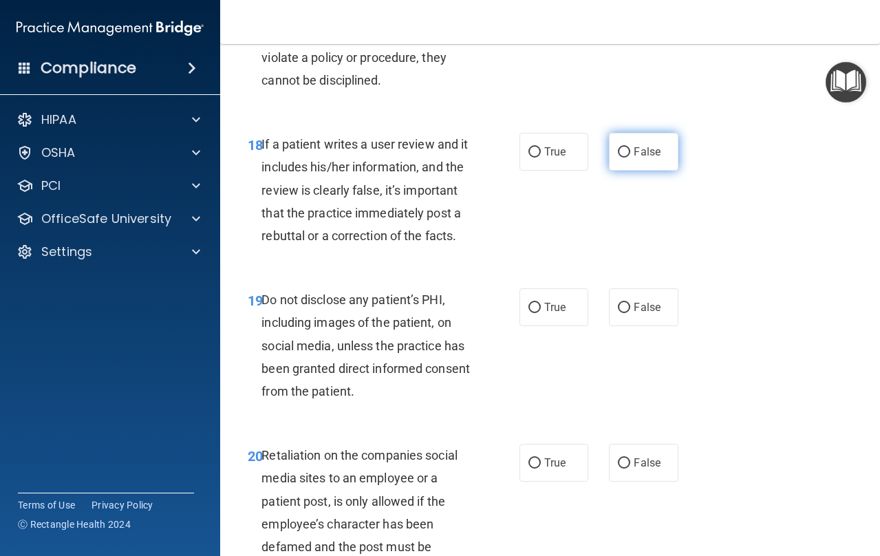
click at [638, 141] on label "False" at bounding box center [644, 152] width 70 height 38
click at [630, 147] on input "False" at bounding box center [624, 152] width 12 height 10
radio input "true"
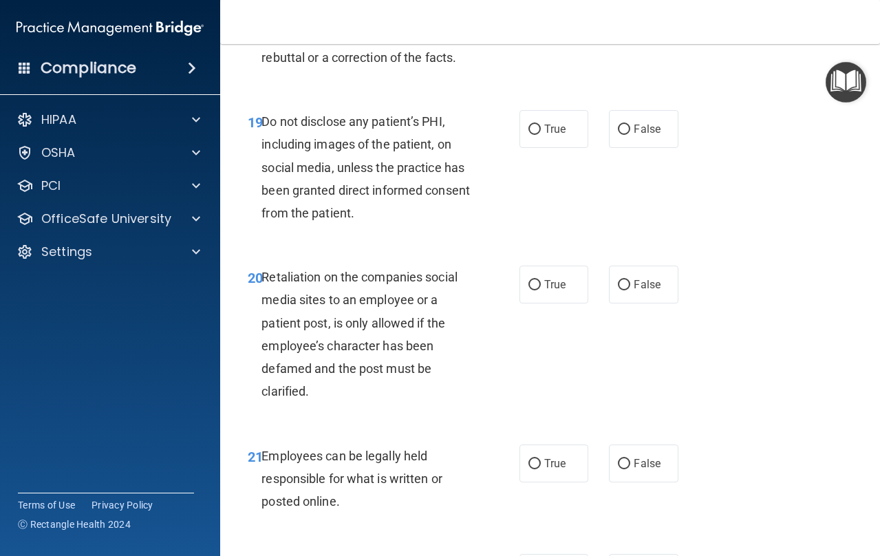
scroll to position [2915, 0]
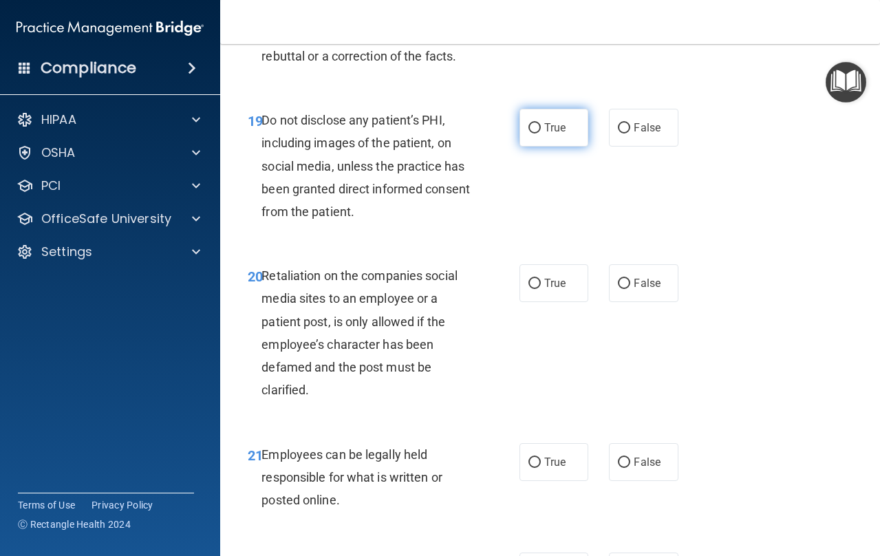
click at [542, 134] on label "True" at bounding box center [555, 128] width 70 height 38
click at [541, 134] on input "True" at bounding box center [534, 128] width 12 height 10
radio input "true"
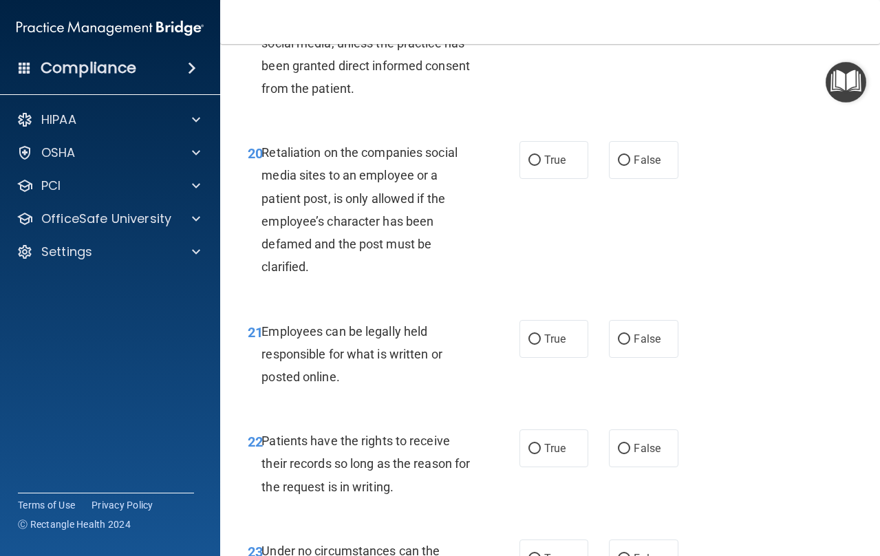
scroll to position [3057, 0]
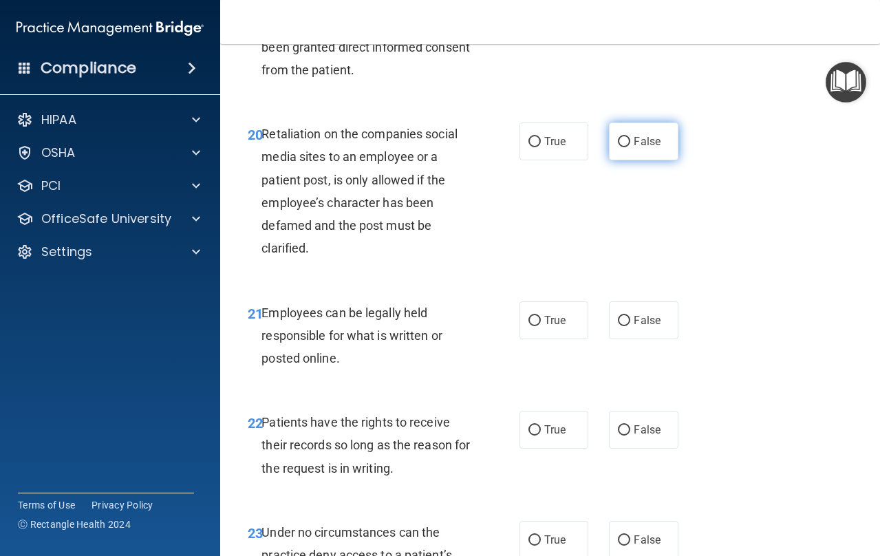
click at [611, 141] on label "False" at bounding box center [644, 141] width 70 height 38
click at [618, 141] on input "False" at bounding box center [624, 142] width 12 height 10
radio input "true"
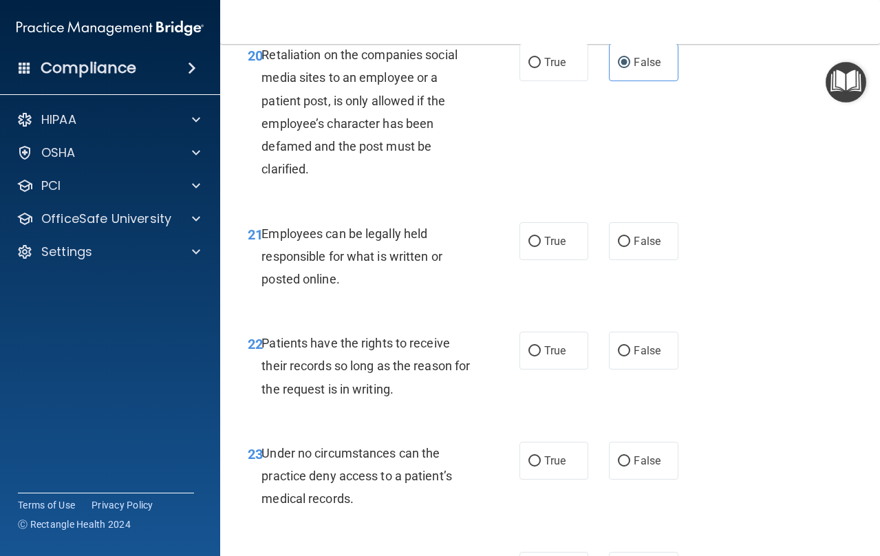
scroll to position [3151, 0]
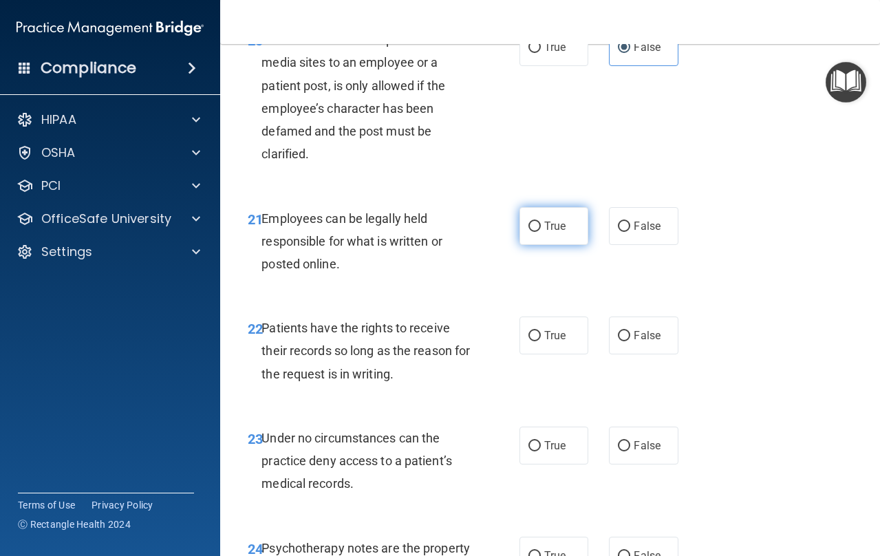
click at [541, 242] on label "True" at bounding box center [555, 226] width 70 height 38
click at [541, 232] on input "True" at bounding box center [534, 227] width 12 height 10
radio input "true"
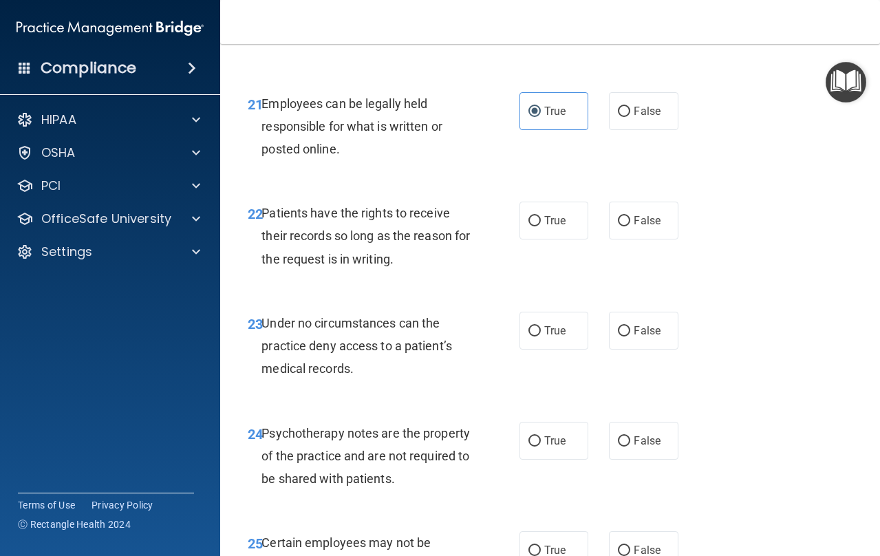
scroll to position [3272, 0]
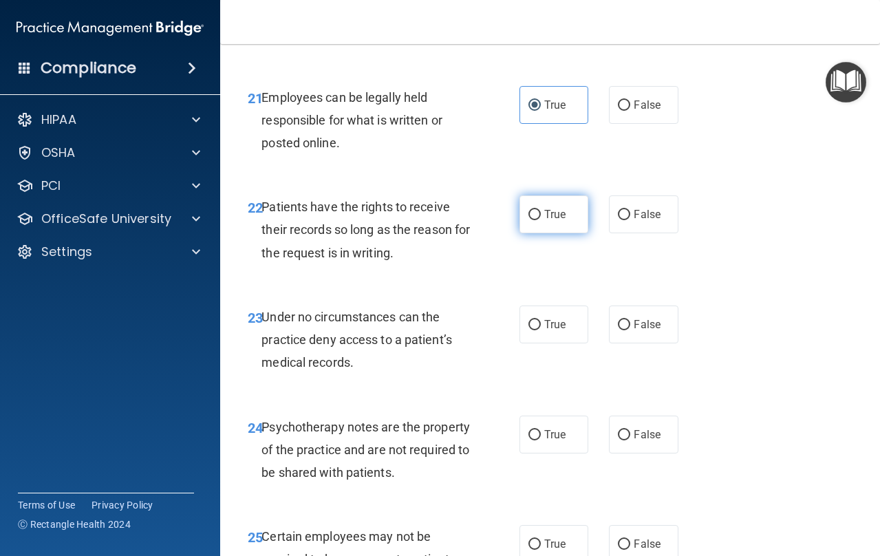
click at [543, 213] on label "True" at bounding box center [555, 214] width 70 height 38
click at [541, 213] on input "True" at bounding box center [534, 215] width 12 height 10
radio input "true"
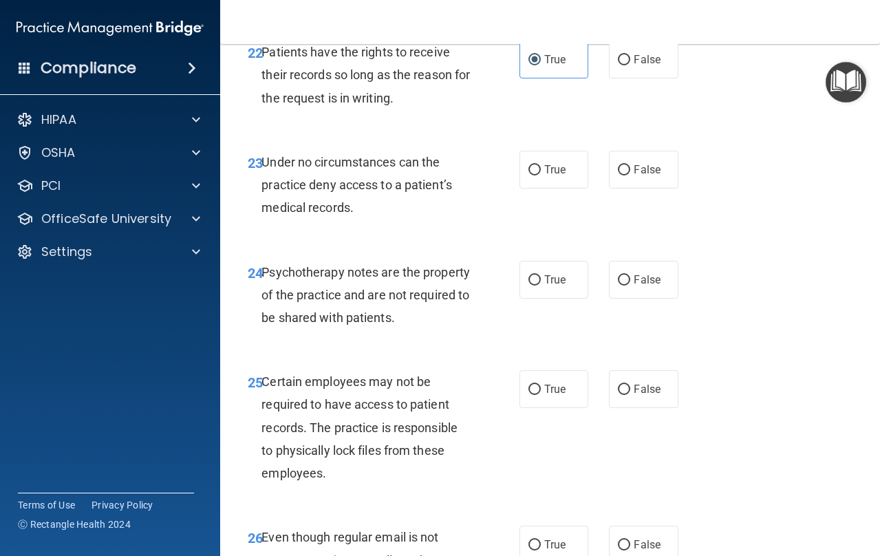
scroll to position [3428, 0]
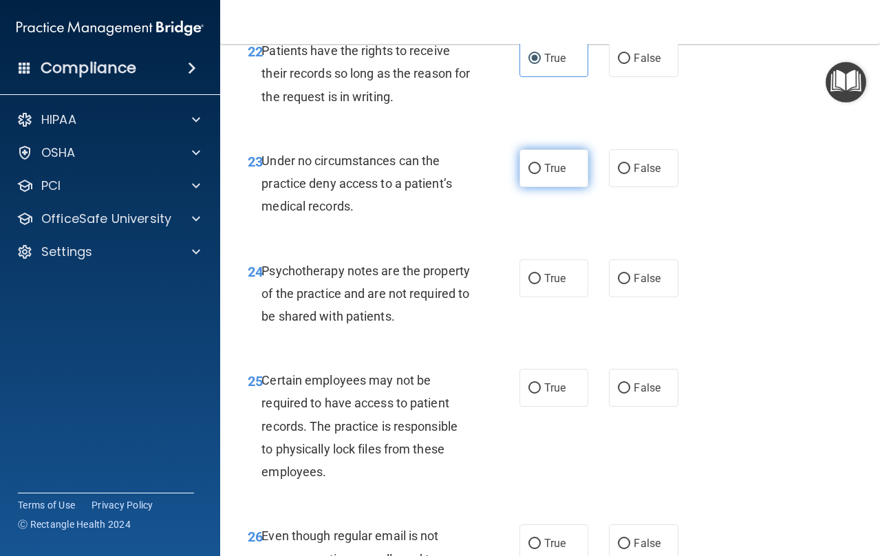
click at [542, 173] on label "True" at bounding box center [555, 168] width 70 height 38
click at [541, 173] on input "True" at bounding box center [534, 169] width 12 height 10
radio input "true"
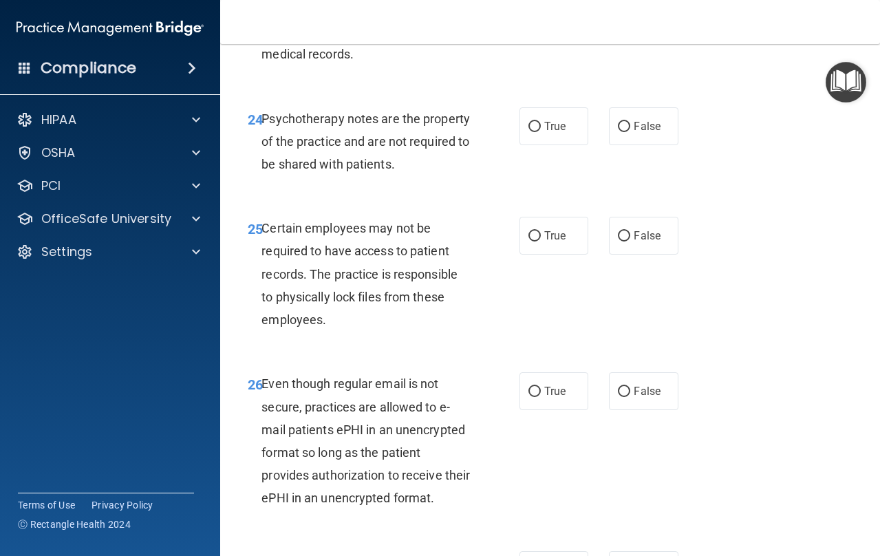
scroll to position [3582, 0]
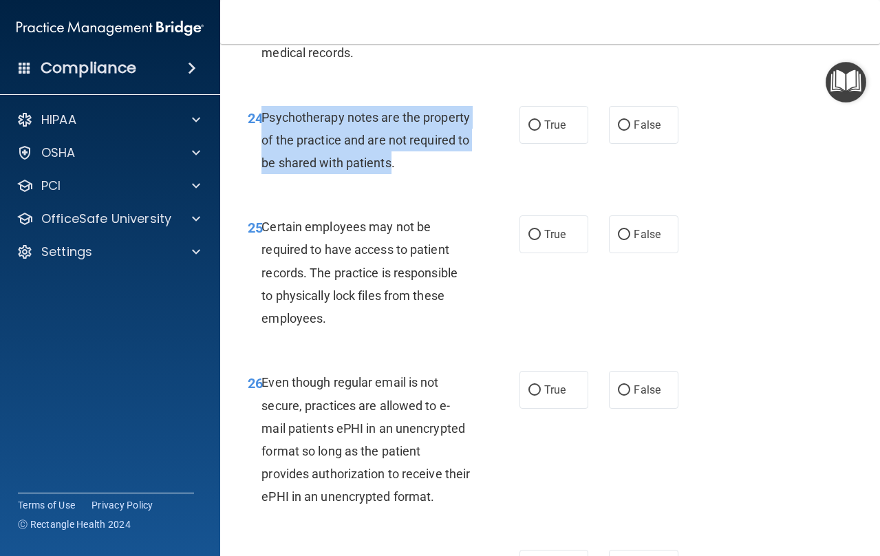
drag, startPoint x: 406, startPoint y: 164, endPoint x: 264, endPoint y: 113, distance: 150.6
click at [264, 113] on span "Psychotherapy notes are the property of the practice and are not required to be…" at bounding box center [365, 140] width 209 height 60
copy span "Psychotherapy notes are the property of the practice and are not required to be…"
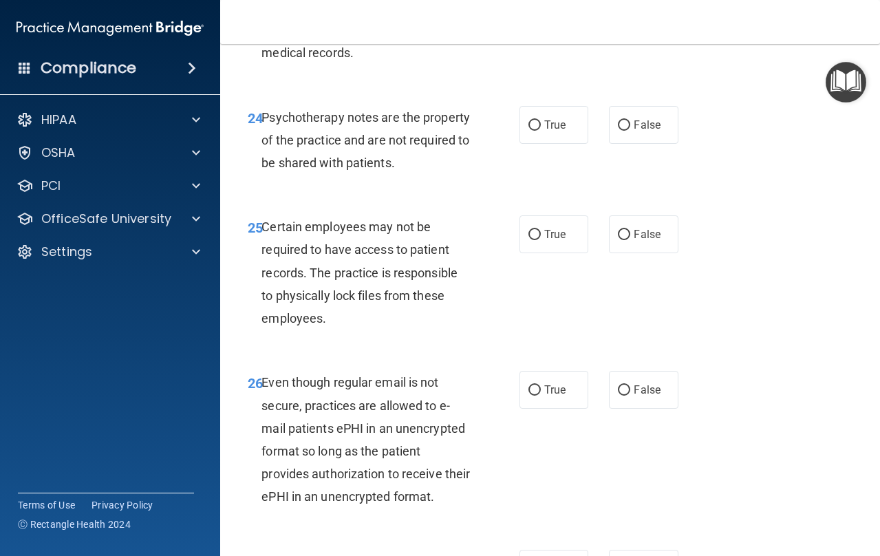
click at [468, 172] on div "Psychotherapy notes are the property of the practice and are not required to be…" at bounding box center [370, 140] width 219 height 69
click at [532, 120] on input "True" at bounding box center [534, 125] width 12 height 10
radio input "true"
click at [526, 244] on label "True" at bounding box center [555, 234] width 70 height 38
click at [528, 240] on input "True" at bounding box center [534, 235] width 12 height 10
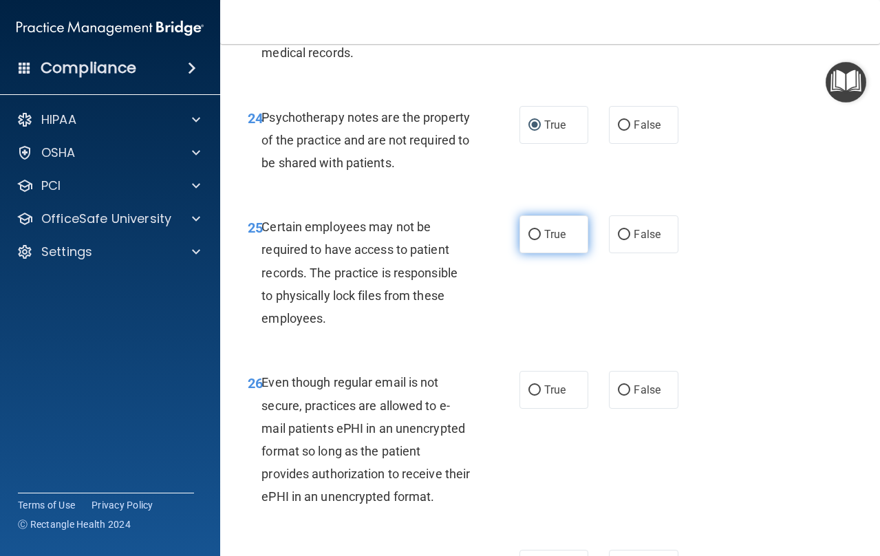
radio input "true"
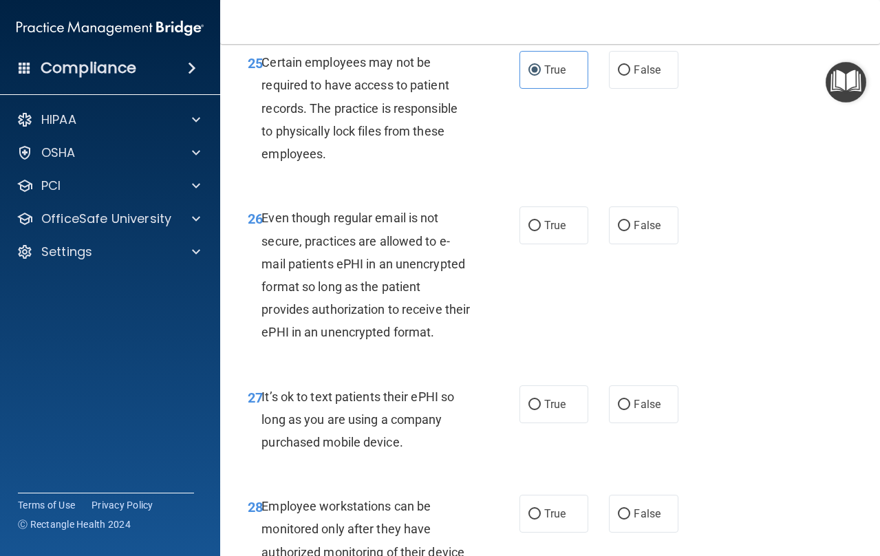
scroll to position [3758, 0]
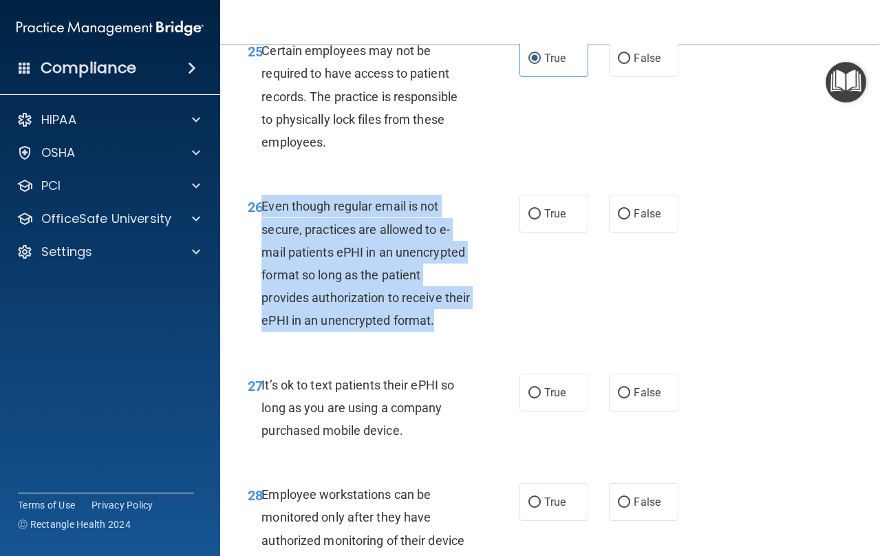
drag, startPoint x: 469, startPoint y: 320, endPoint x: 261, endPoint y: 199, distance: 240.5
click at [261, 199] on div "26 Even though regular email is not secure, practices are allowed to e-mail pat…" at bounding box center [383, 267] width 313 height 144
copy div "Even though regular email is not secure, practices are allowed to e-mail patien…"
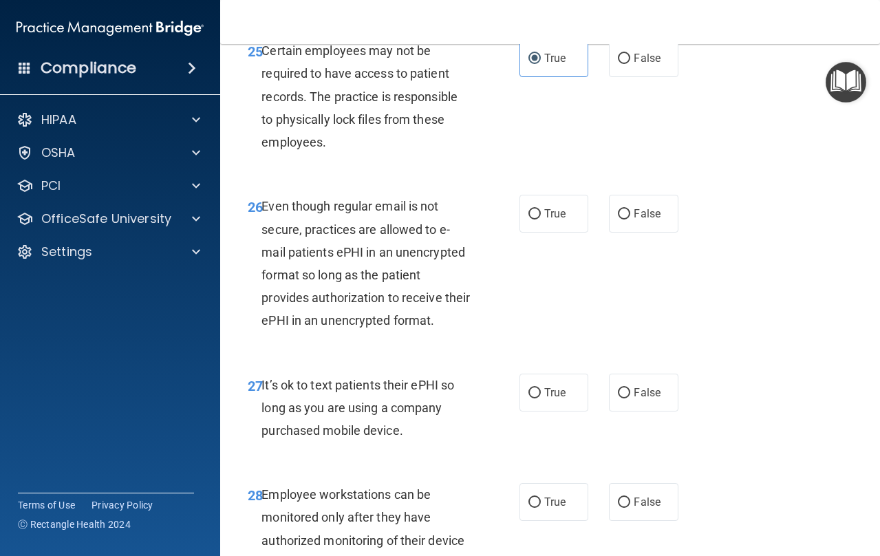
click at [598, 266] on div "26 Even though regular email is not secure, practices are allowed to e-mail pat…" at bounding box center [550, 267] width 626 height 178
click at [630, 210] on label "False" at bounding box center [644, 214] width 70 height 38
click at [630, 210] on input "False" at bounding box center [624, 214] width 12 height 10
radio input "true"
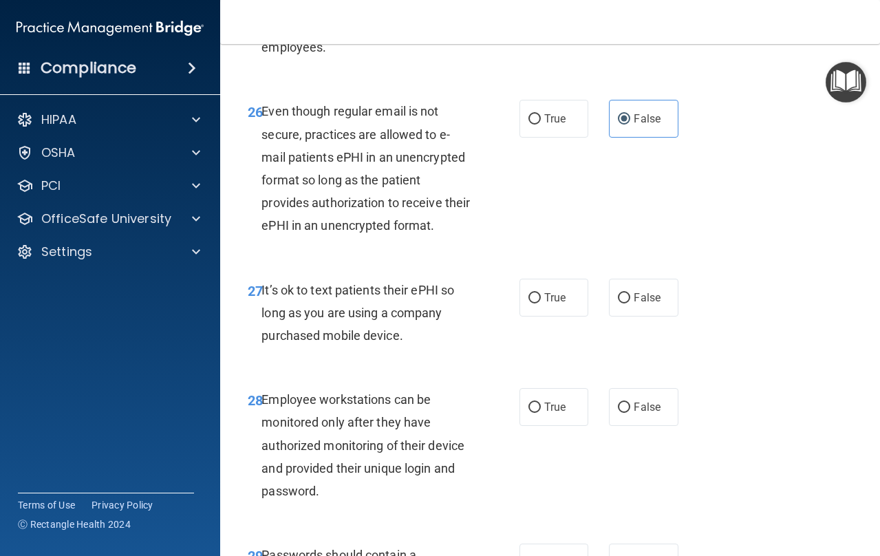
scroll to position [3867, 0]
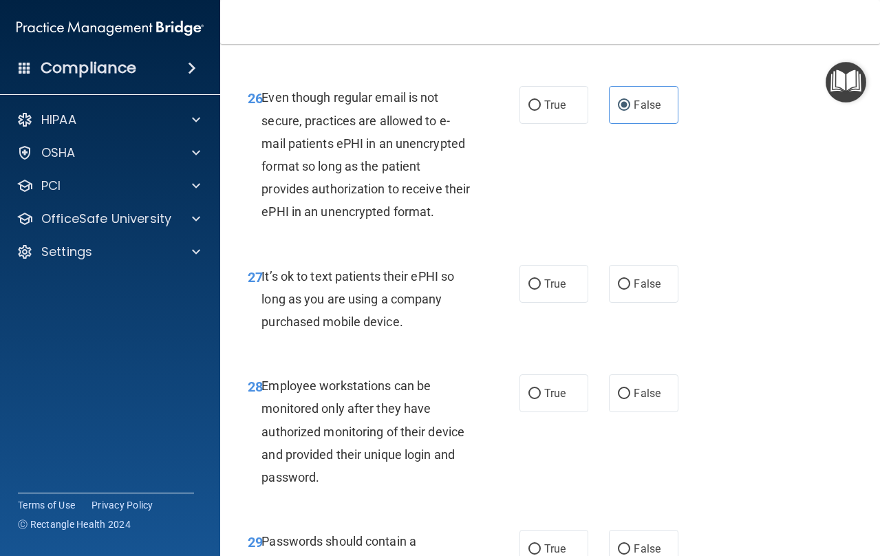
drag, startPoint x: 405, startPoint y: 321, endPoint x: 262, endPoint y: 277, distance: 149.8
click at [262, 277] on div "It’s ok to text patients their ePHI so long as you are using a company purchase…" at bounding box center [370, 299] width 219 height 69
copy span "It’s ok to text patients their ePHI so long as you are using a company purchase…"
click at [621, 274] on label "False" at bounding box center [644, 284] width 70 height 38
click at [621, 279] on input "False" at bounding box center [624, 284] width 12 height 10
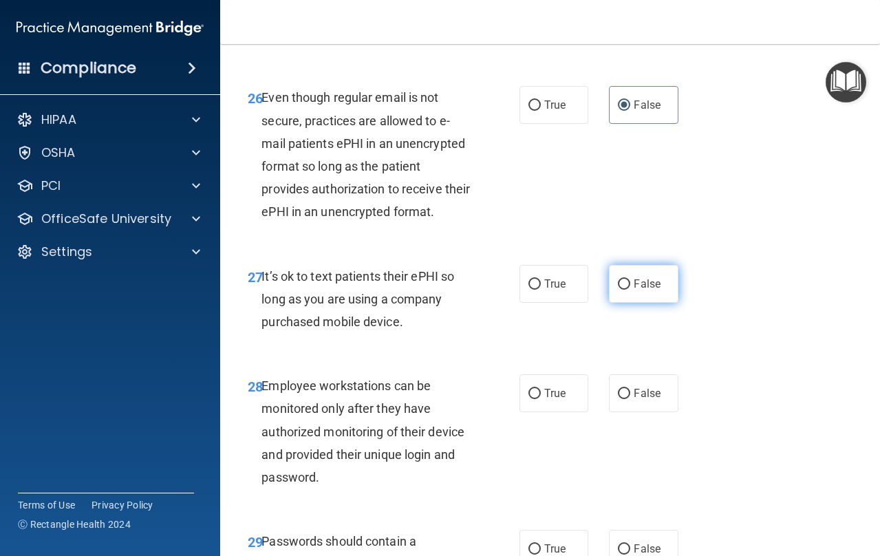
radio input "true"
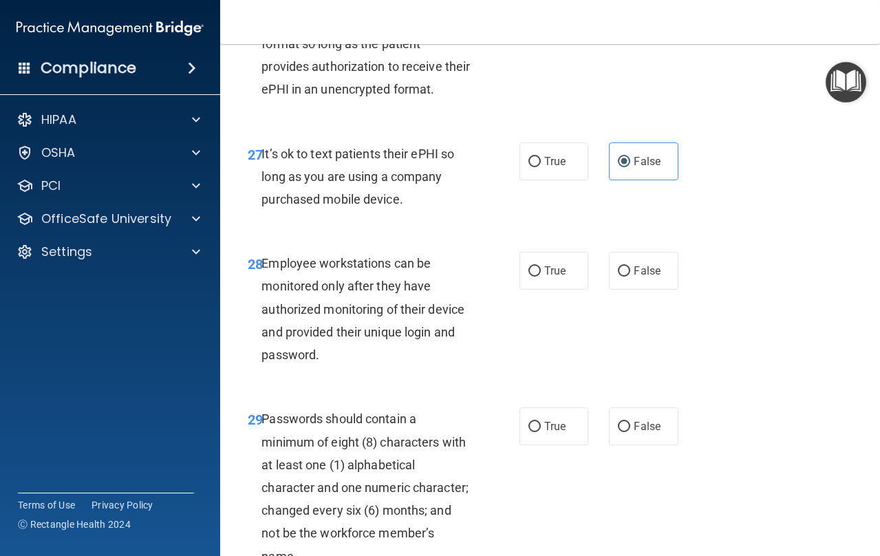
scroll to position [3995, 0]
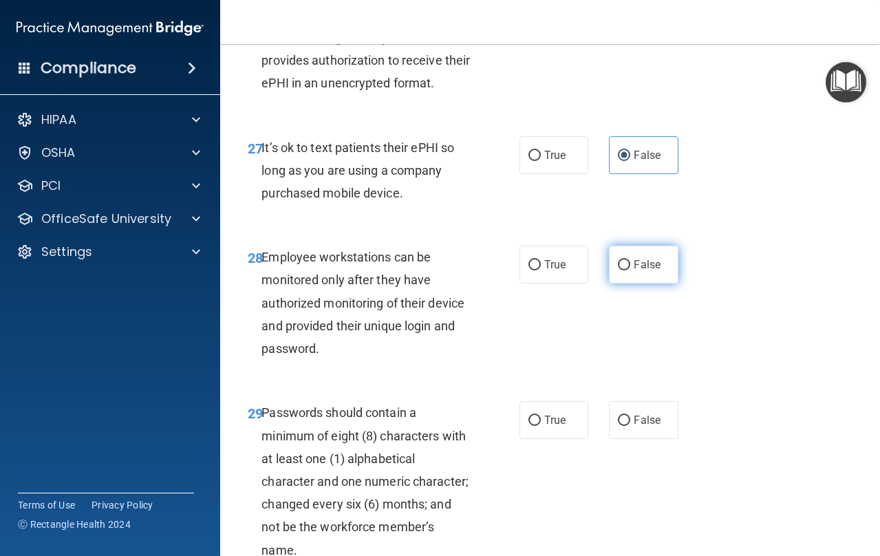
click at [619, 267] on input "False" at bounding box center [624, 265] width 12 height 10
radio input "true"
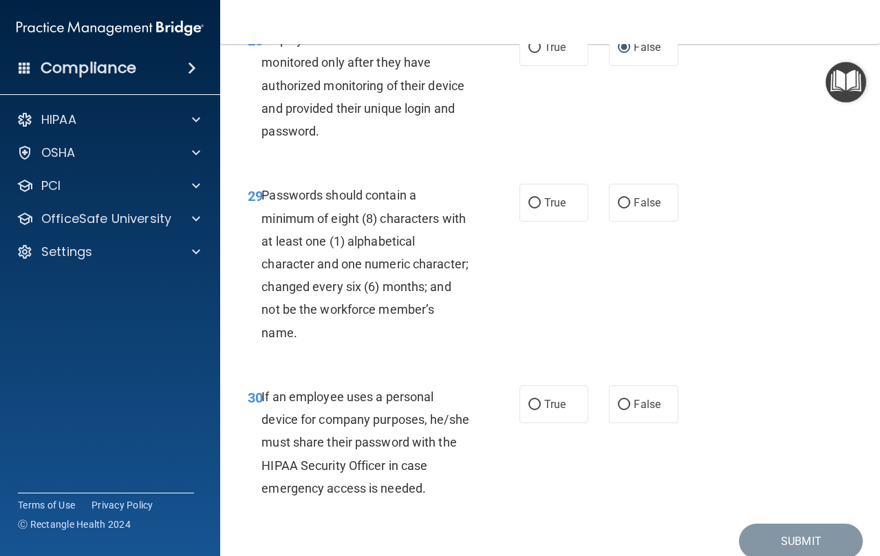
scroll to position [4229, 0]
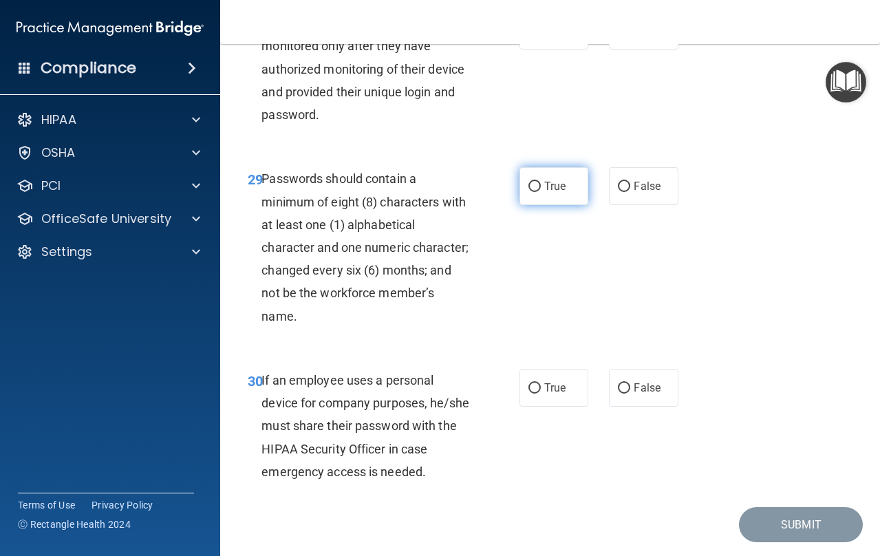
click at [542, 187] on label "True" at bounding box center [555, 186] width 70 height 38
click at [541, 187] on input "True" at bounding box center [534, 187] width 12 height 10
radio input "true"
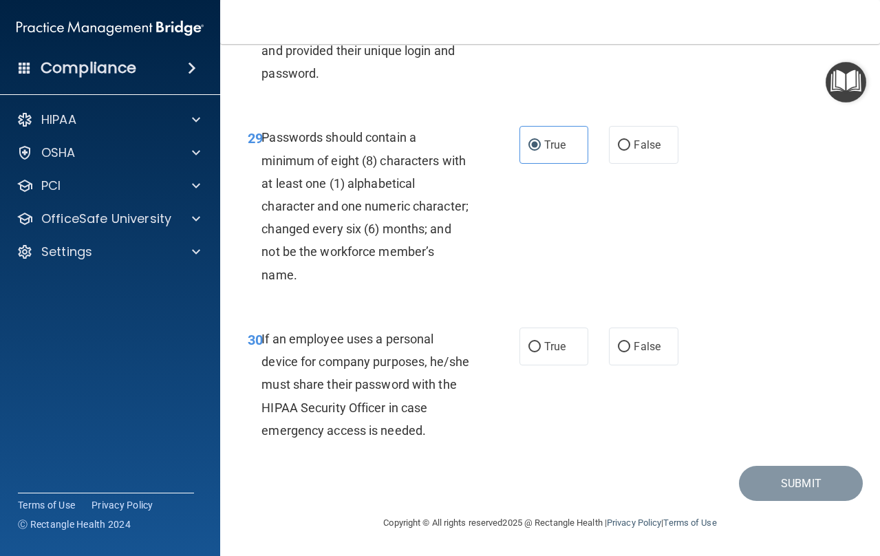
scroll to position [4271, 0]
click at [524, 339] on label "True" at bounding box center [555, 347] width 70 height 38
click at [528, 342] on input "True" at bounding box center [534, 347] width 12 height 10
radio input "true"
click at [773, 484] on button "Submit" at bounding box center [801, 483] width 124 height 35
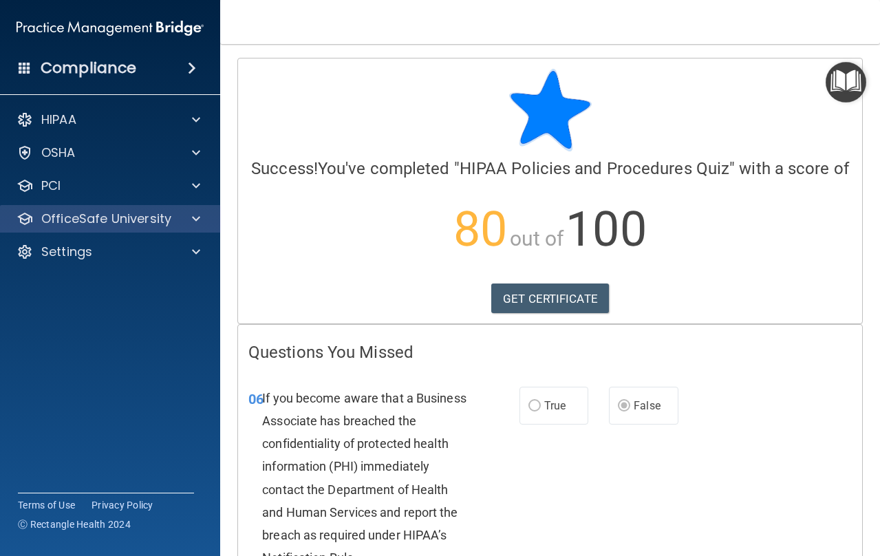
click at [182, 209] on div "OfficeSafe University" at bounding box center [110, 219] width 221 height 28
click at [140, 216] on p "OfficeSafe University" at bounding box center [106, 219] width 130 height 17
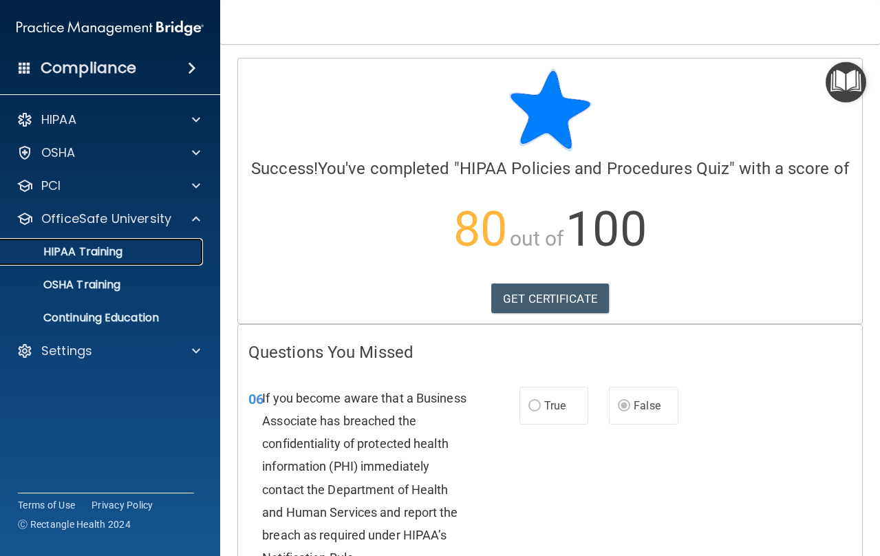
click at [132, 255] on div "HIPAA Training" at bounding box center [103, 252] width 188 height 14
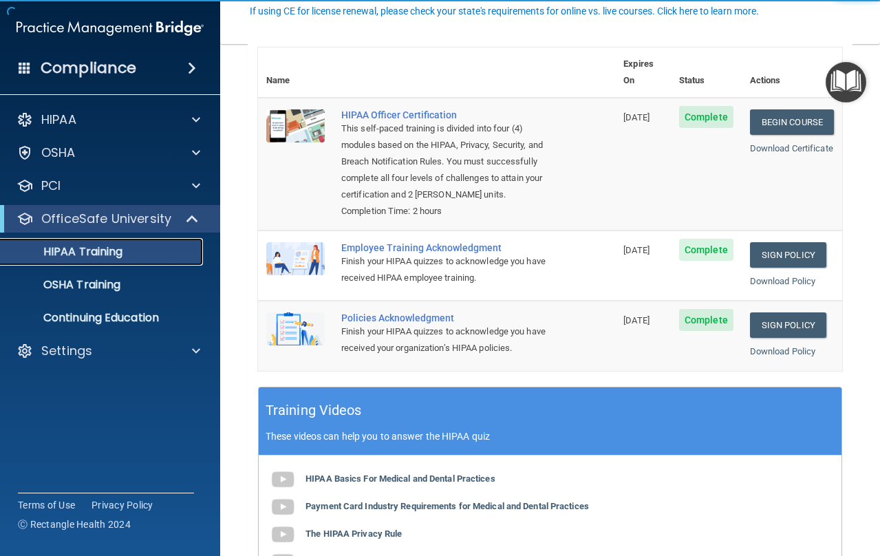
scroll to position [163, 0]
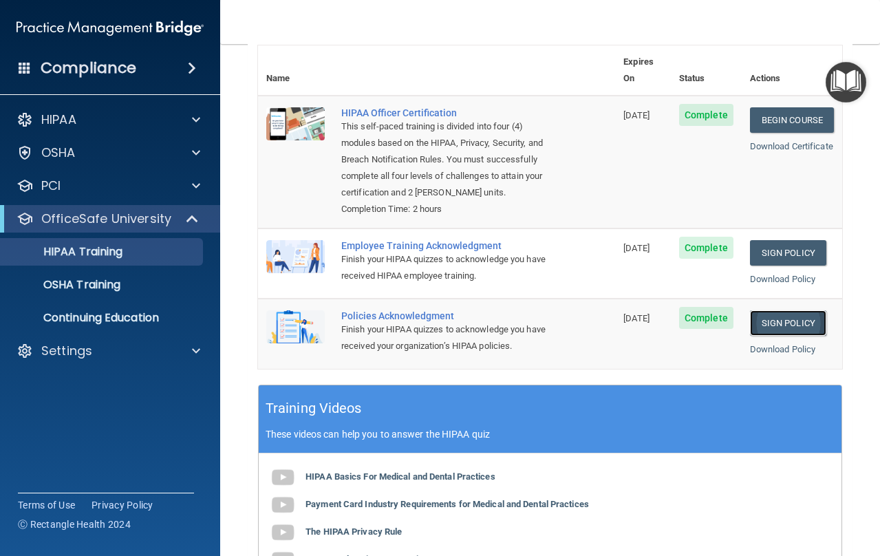
click at [800, 323] on link "Sign Policy" at bounding box center [788, 322] width 76 height 25
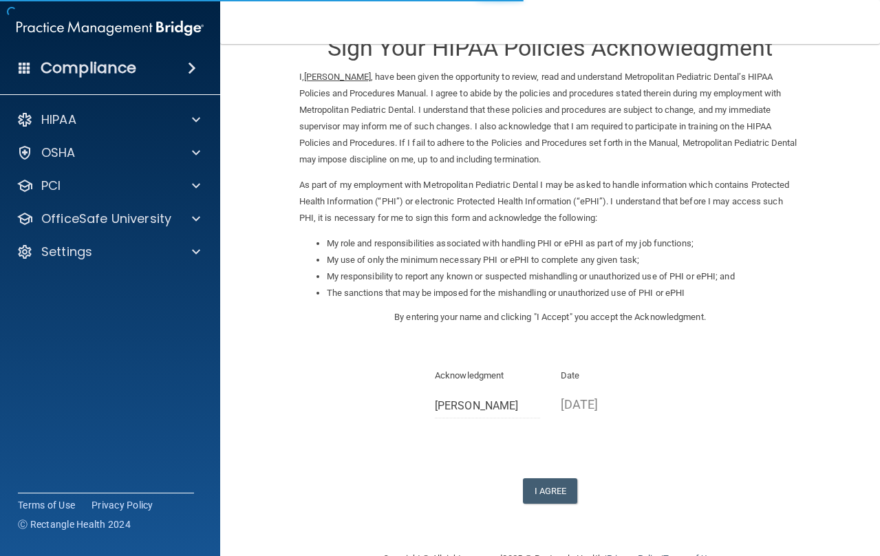
scroll to position [74, 0]
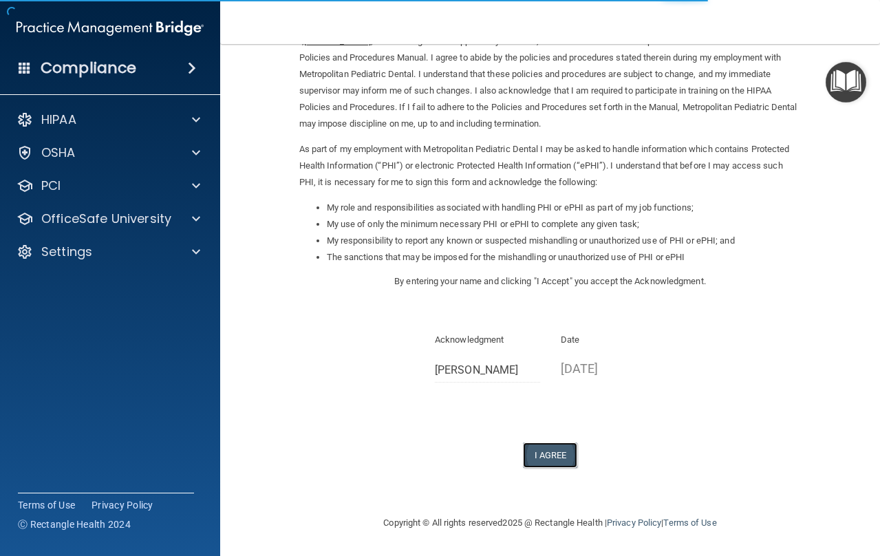
click at [547, 462] on button "I Agree" at bounding box center [550, 454] width 55 height 25
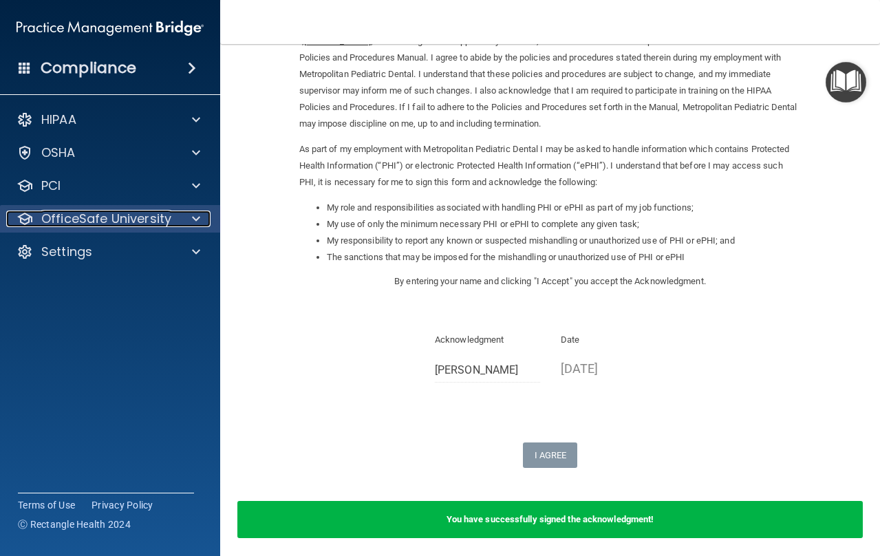
click at [71, 221] on p "OfficeSafe University" at bounding box center [106, 219] width 130 height 17
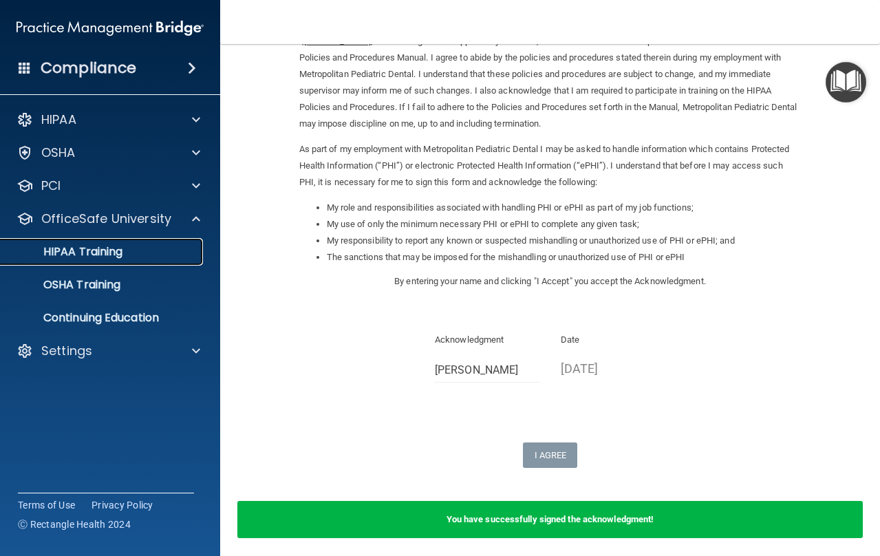
click at [74, 255] on p "HIPAA Training" at bounding box center [66, 252] width 114 height 14
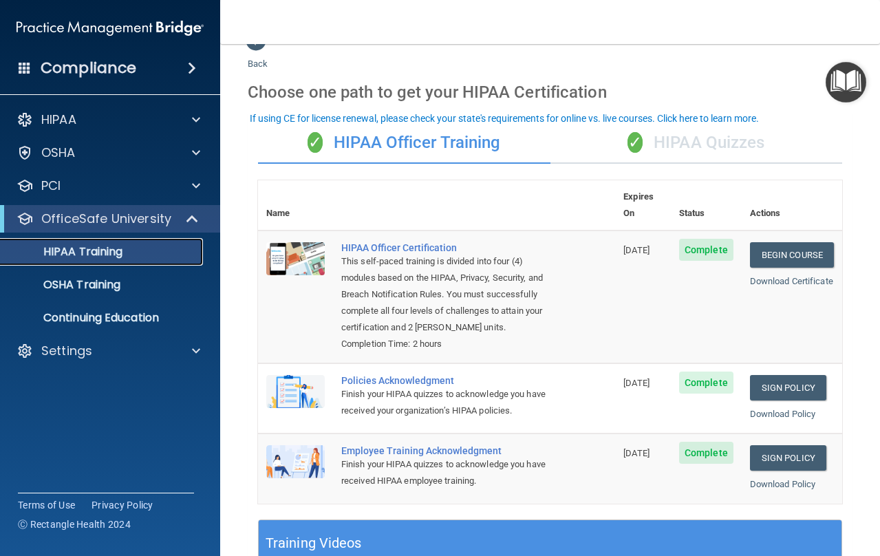
scroll to position [21, 0]
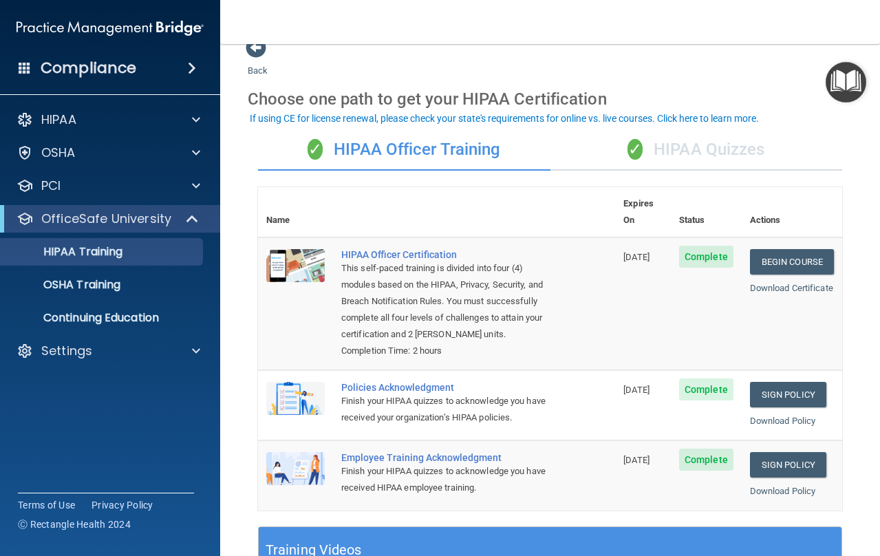
click at [710, 149] on div "✓ HIPAA Quizzes" at bounding box center [697, 149] width 292 height 41
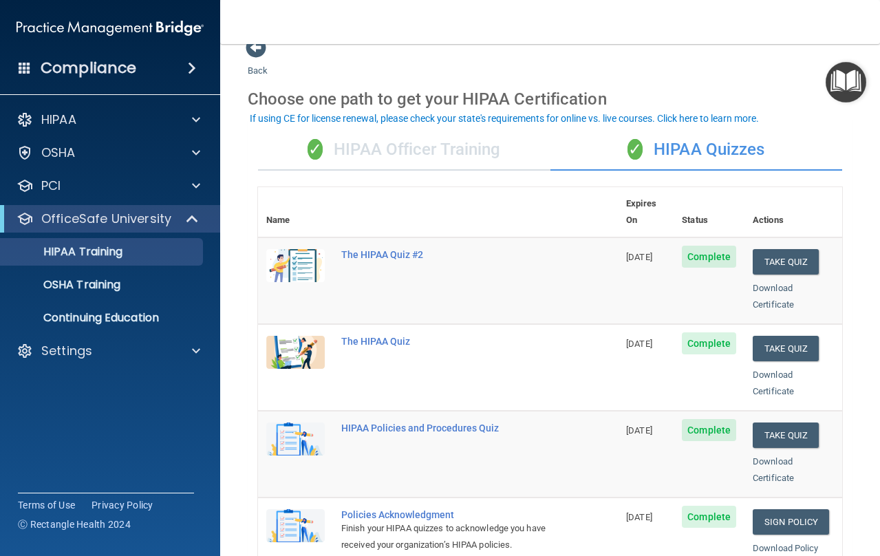
click at [425, 155] on div "✓ HIPAA Officer Training" at bounding box center [404, 149] width 292 height 41
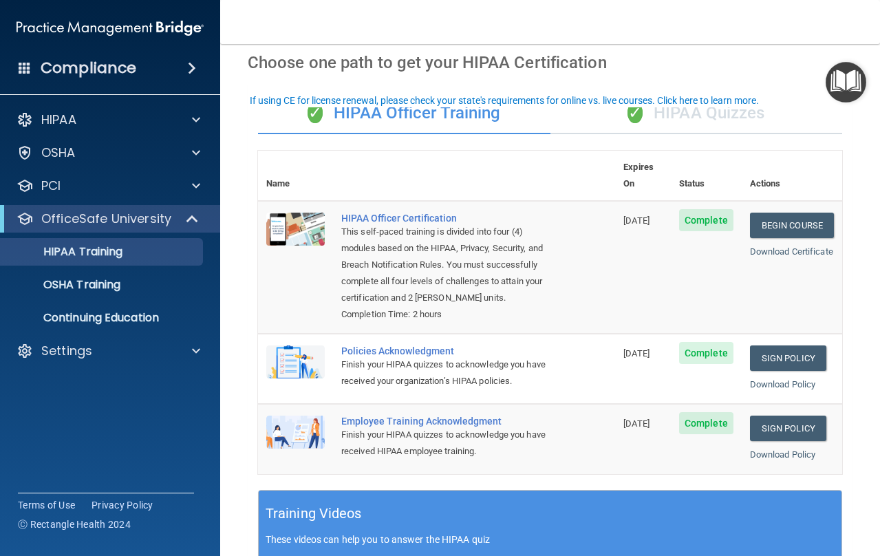
scroll to position [62, 0]
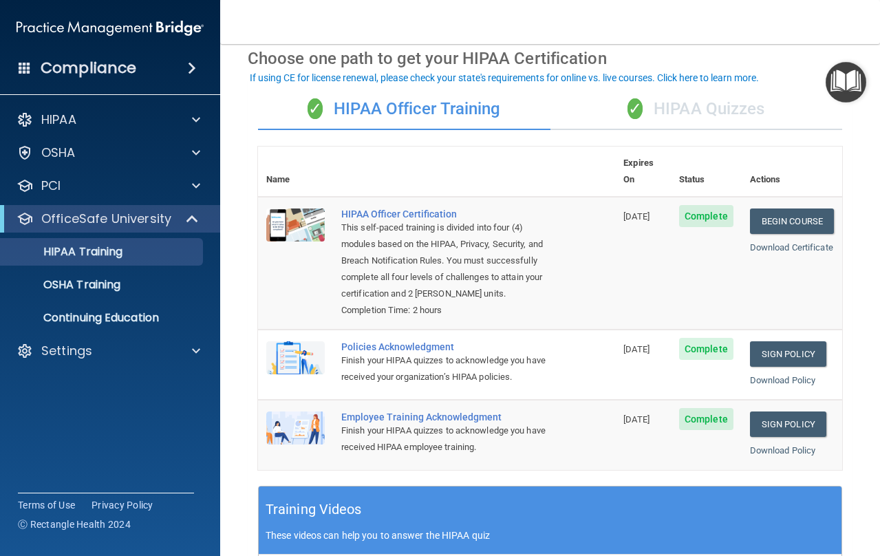
click at [699, 106] on div "✓ HIPAA Quizzes" at bounding box center [697, 109] width 292 height 41
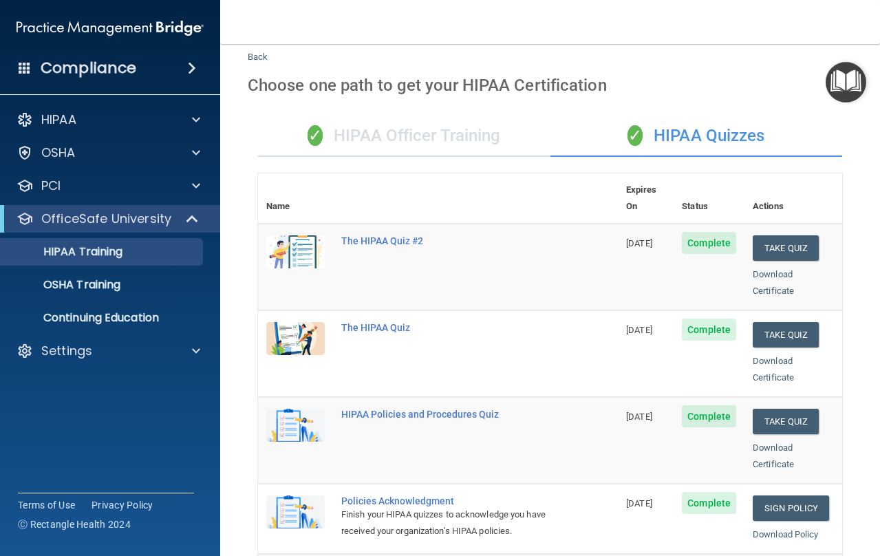
scroll to position [0, 0]
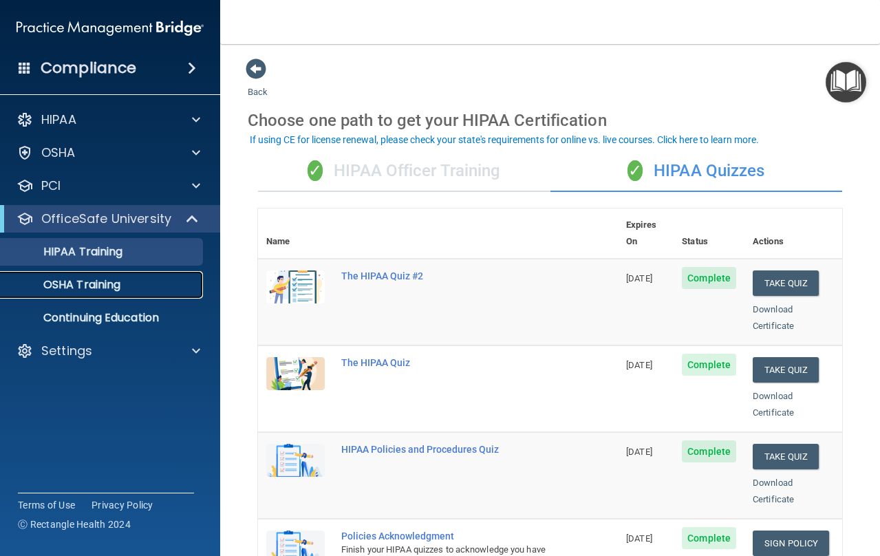
click at [96, 281] on p "OSHA Training" at bounding box center [64, 285] width 111 height 14
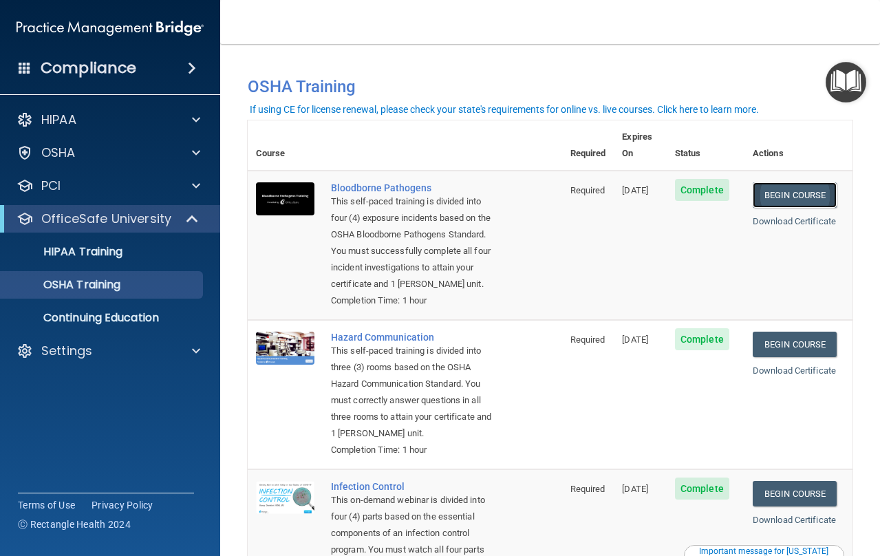
click at [806, 184] on link "Begin Course" at bounding box center [795, 194] width 84 height 25
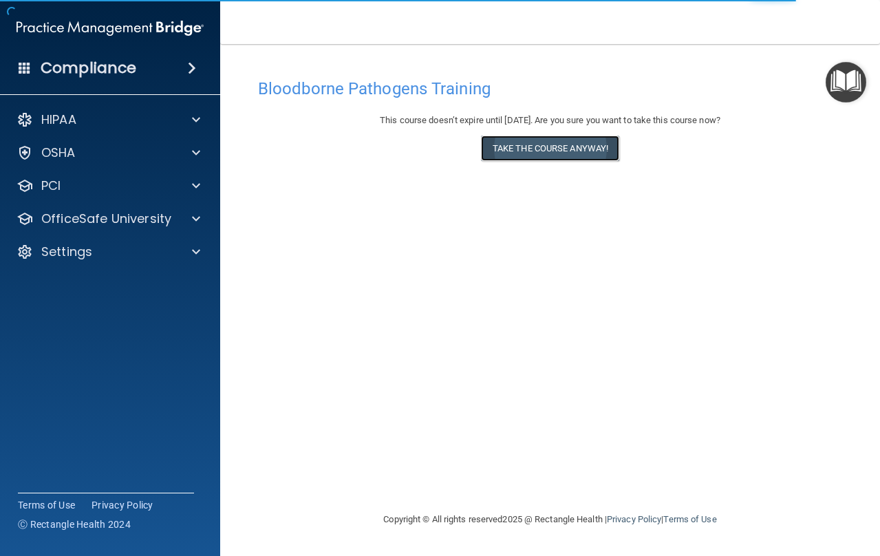
click at [520, 152] on button "Take the course anyway!" at bounding box center [550, 148] width 138 height 25
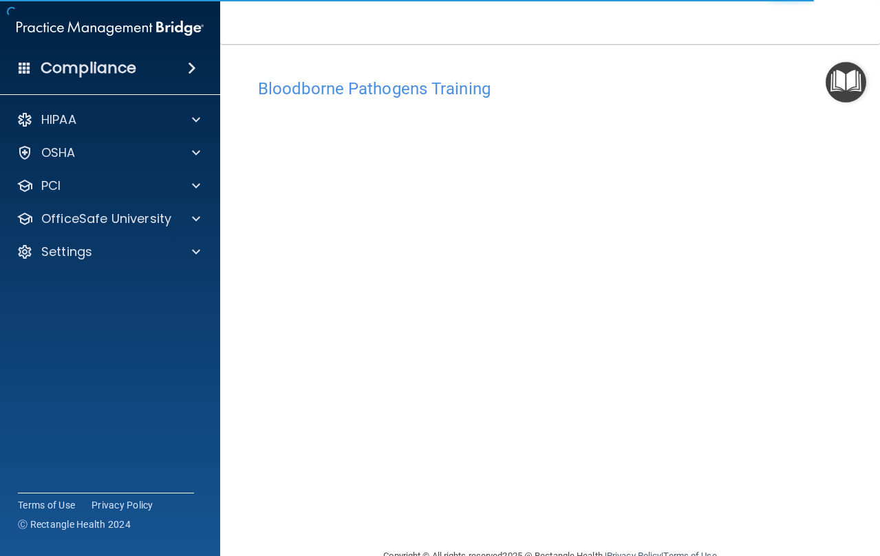
scroll to position [33, 0]
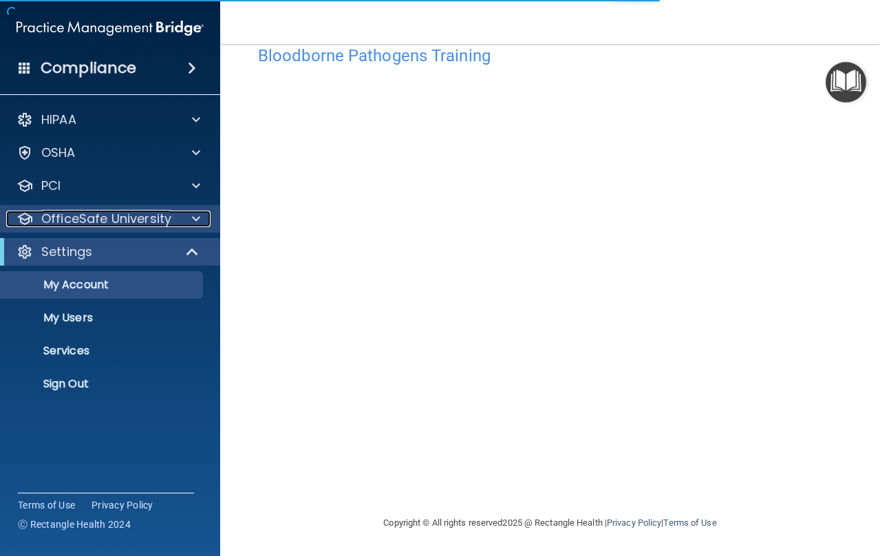
click at [91, 226] on p "OfficeSafe University" at bounding box center [106, 219] width 130 height 17
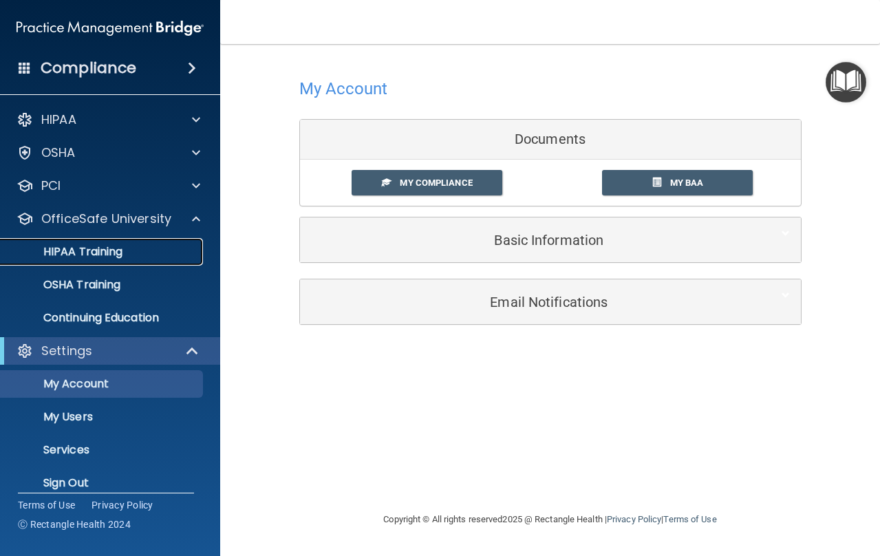
click at [83, 259] on p "HIPAA Training" at bounding box center [66, 252] width 114 height 14
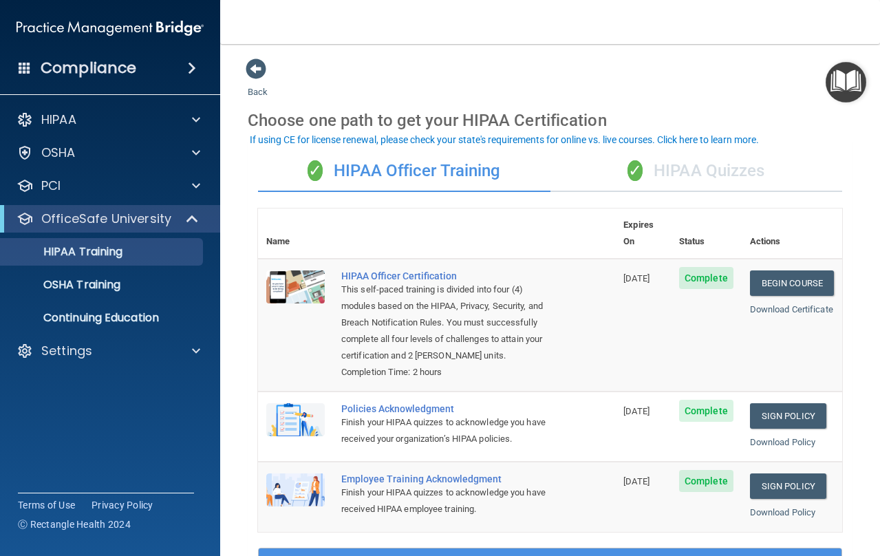
click at [665, 161] on div "✓ HIPAA Quizzes" at bounding box center [697, 171] width 292 height 41
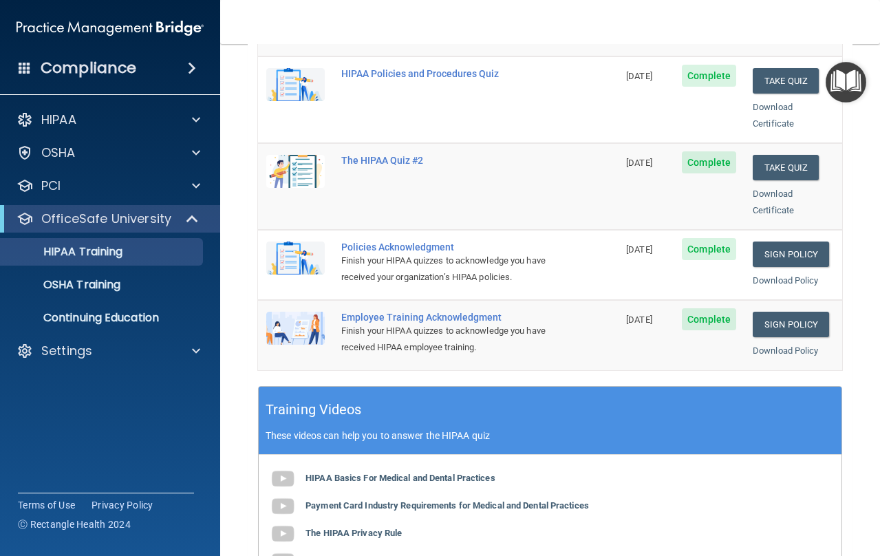
scroll to position [290, 0]
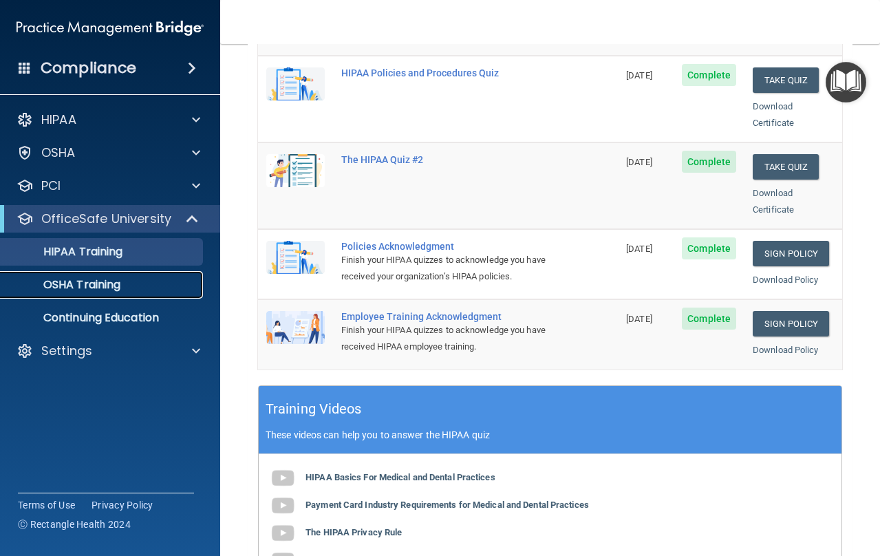
click at [153, 286] on div "OSHA Training" at bounding box center [103, 285] width 188 height 14
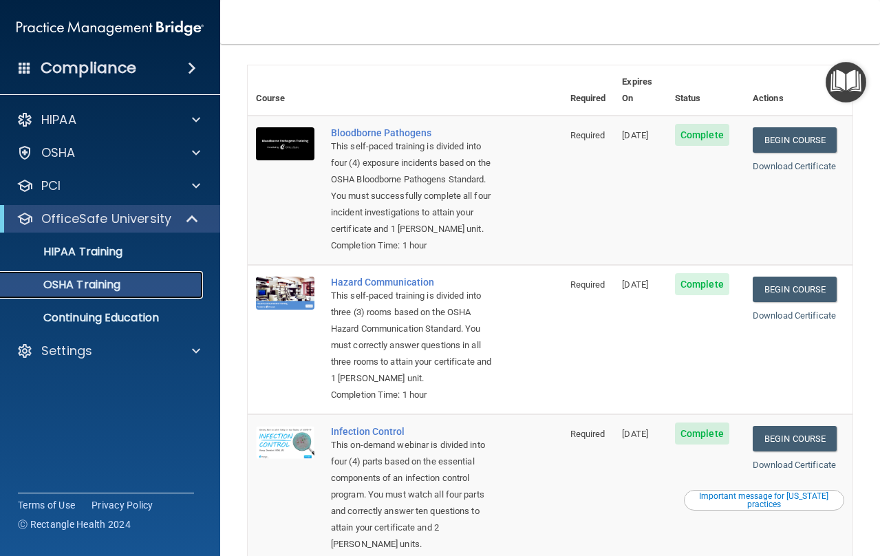
scroll to position [45, 0]
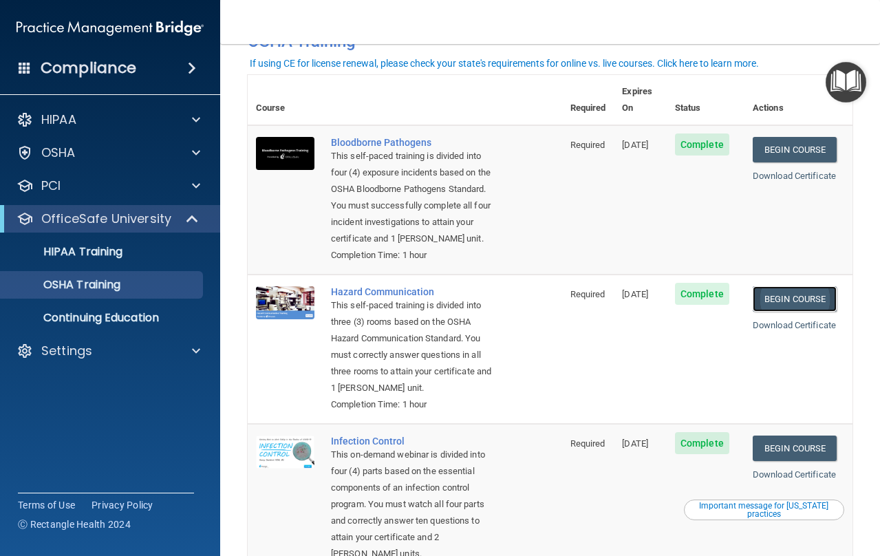
click at [812, 301] on link "Begin Course" at bounding box center [795, 298] width 84 height 25
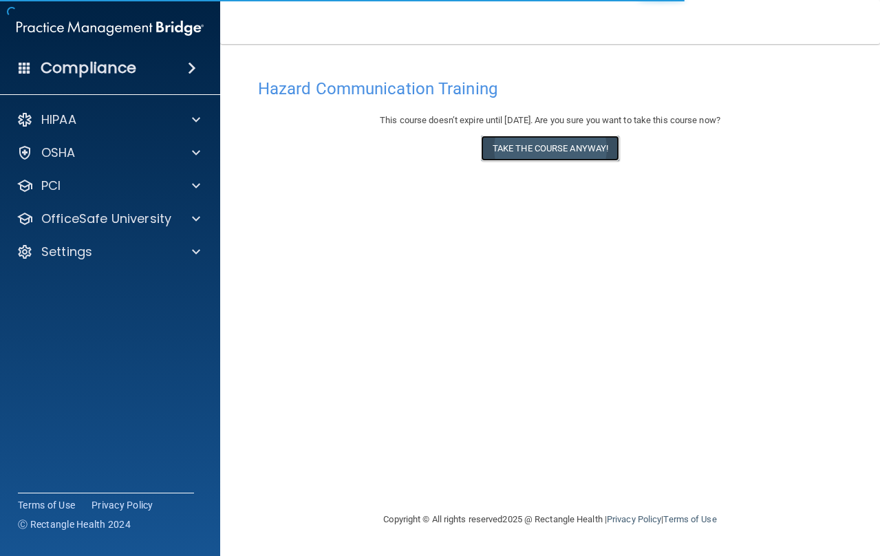
click at [609, 153] on button "Take the course anyway!" at bounding box center [550, 148] width 138 height 25
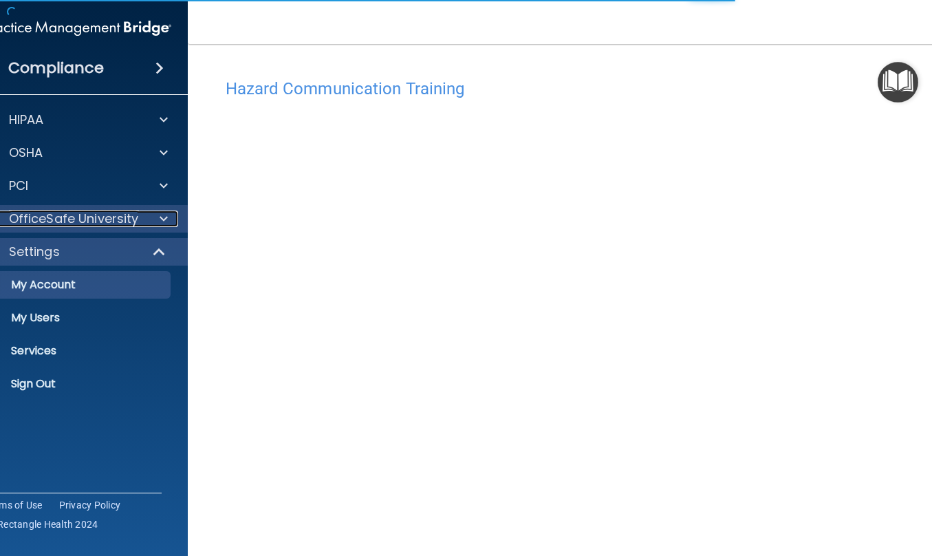
click at [114, 217] on p "OfficeSafe University" at bounding box center [74, 219] width 130 height 17
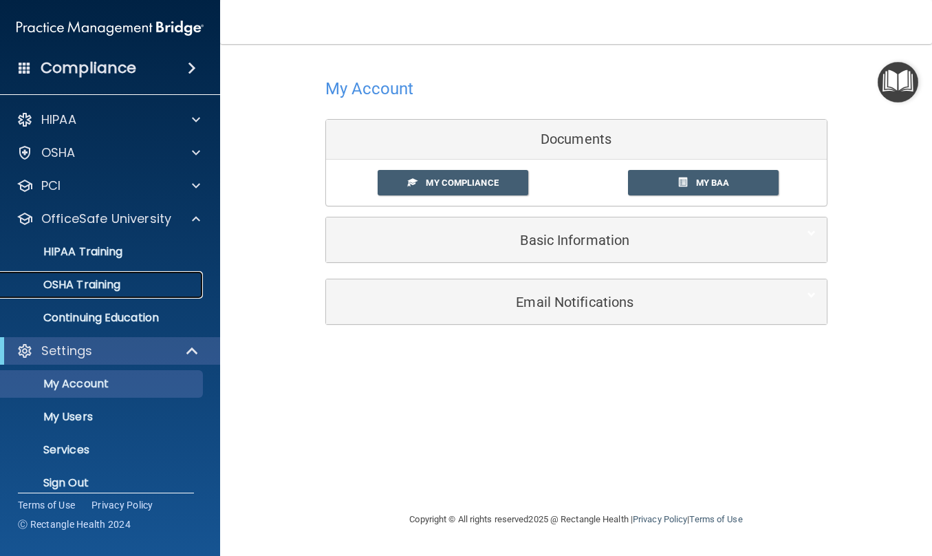
click at [100, 294] on link "OSHA Training" at bounding box center [94, 285] width 217 height 28
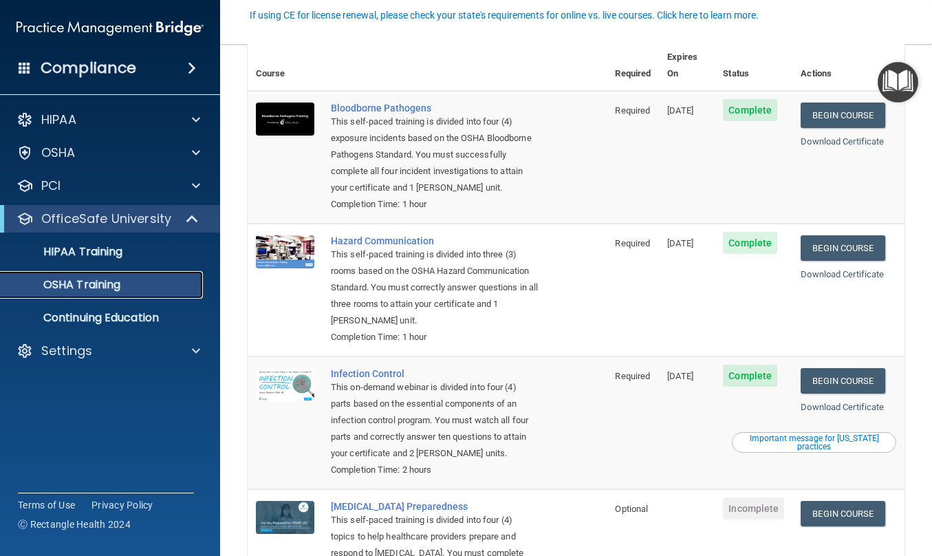
scroll to position [114, 0]
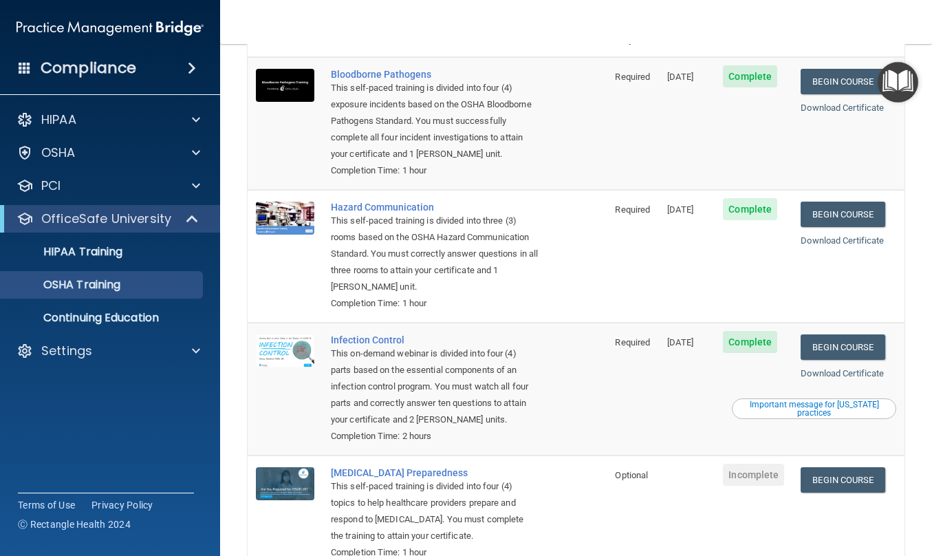
click at [851, 361] on td "Begin Course Download Certificate Important message for California practices" at bounding box center [849, 389] width 112 height 133
click at [848, 350] on link "Begin Course" at bounding box center [843, 346] width 84 height 25
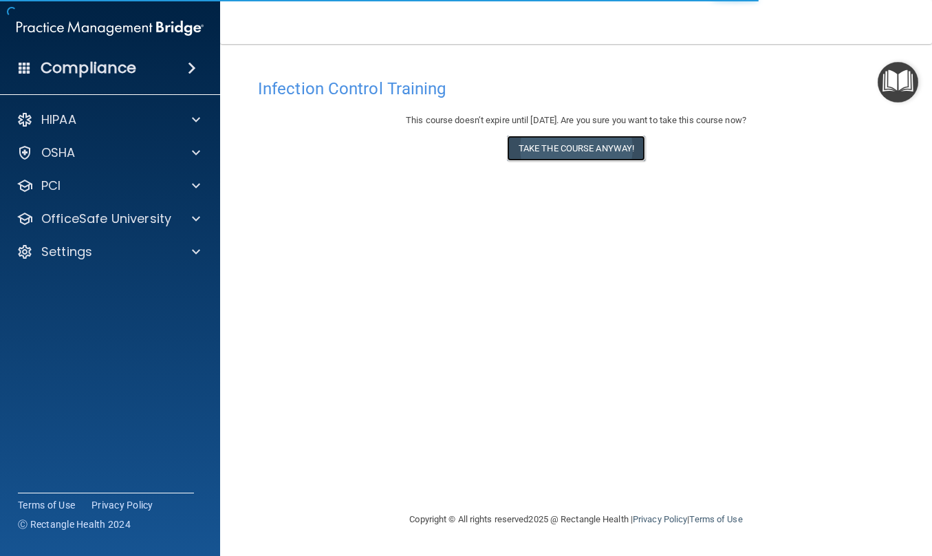
click at [583, 149] on button "Take the course anyway!" at bounding box center [576, 148] width 138 height 25
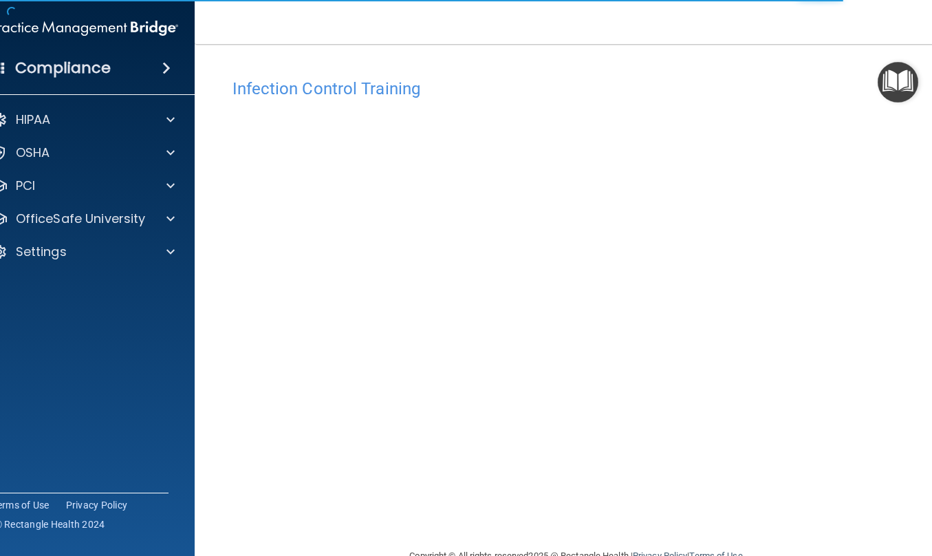
scroll to position [33, 0]
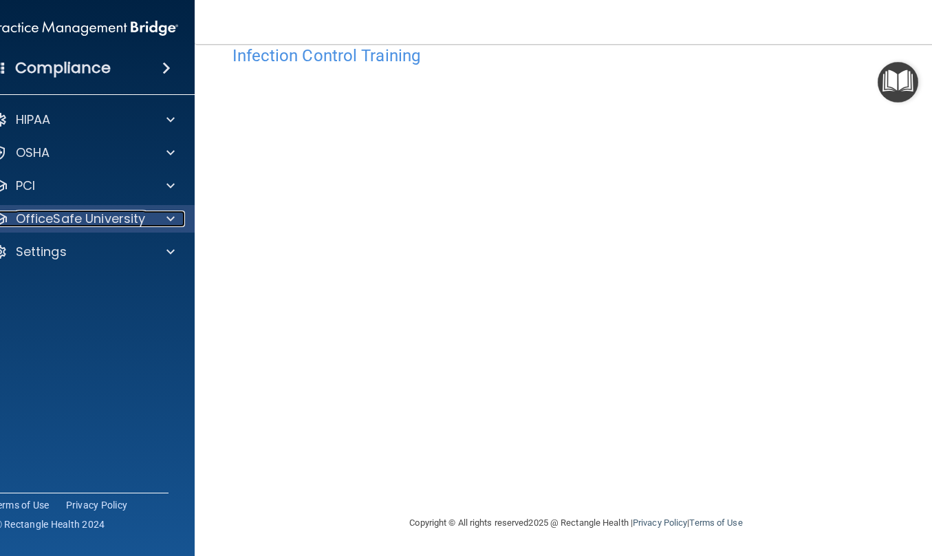
click at [90, 215] on p "OfficeSafe University" at bounding box center [81, 219] width 130 height 17
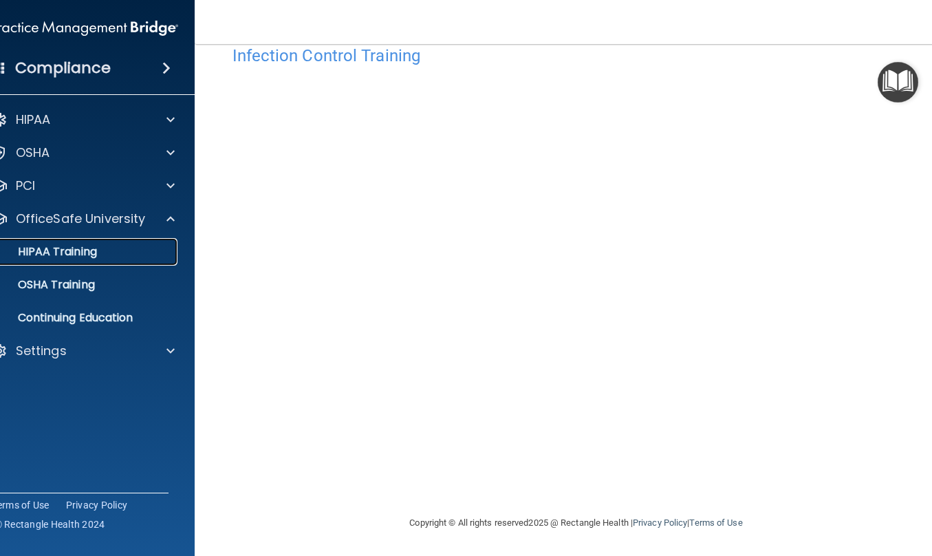
click at [58, 255] on p "HIPAA Training" at bounding box center [40, 252] width 114 height 14
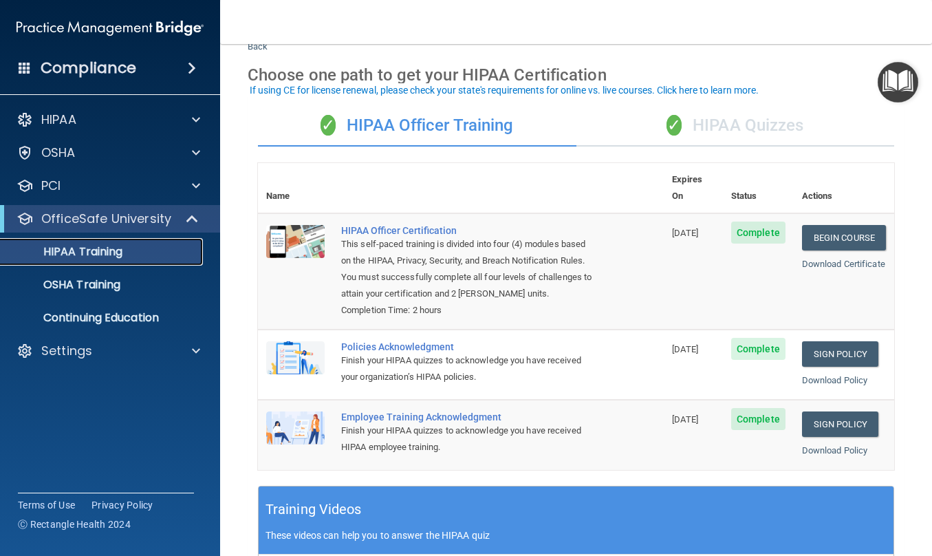
scroll to position [22, 0]
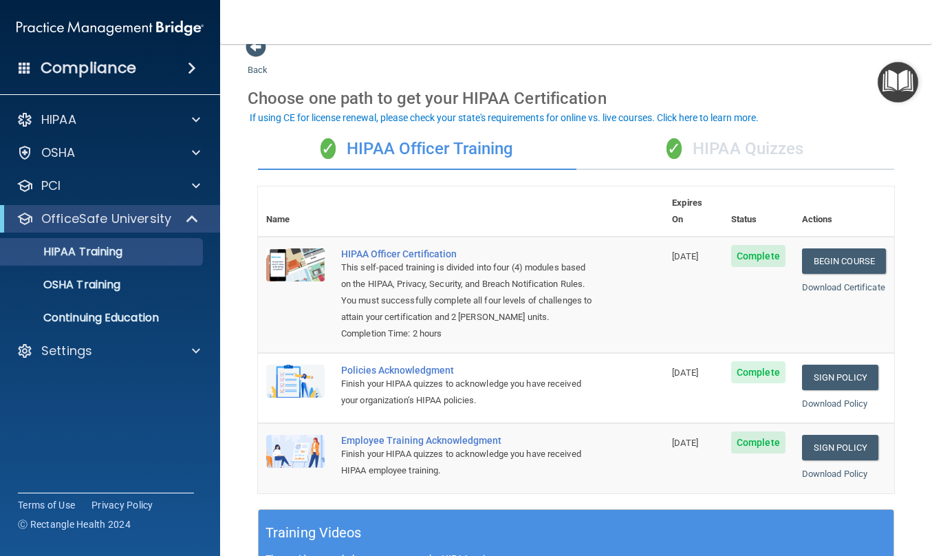
click at [710, 153] on div "✓ HIPAA Quizzes" at bounding box center [736, 149] width 319 height 41
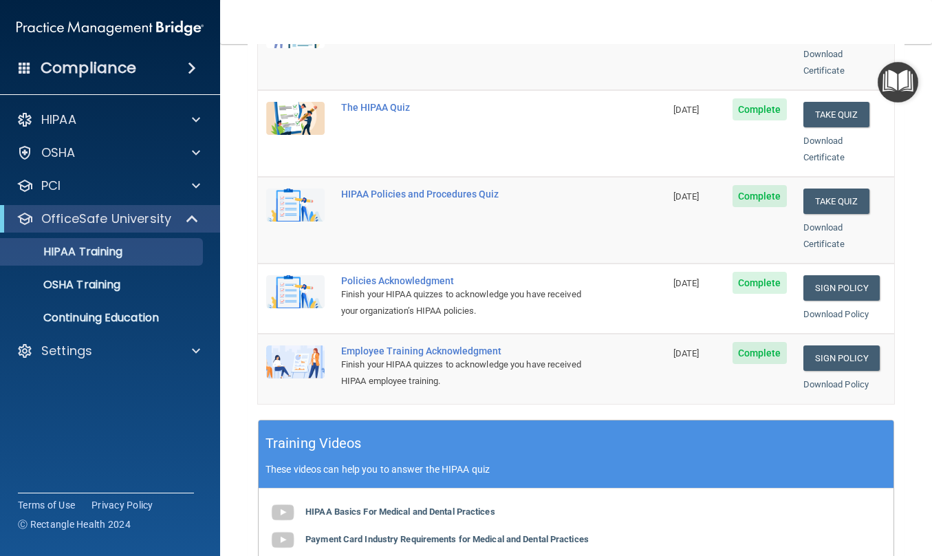
scroll to position [265, 0]
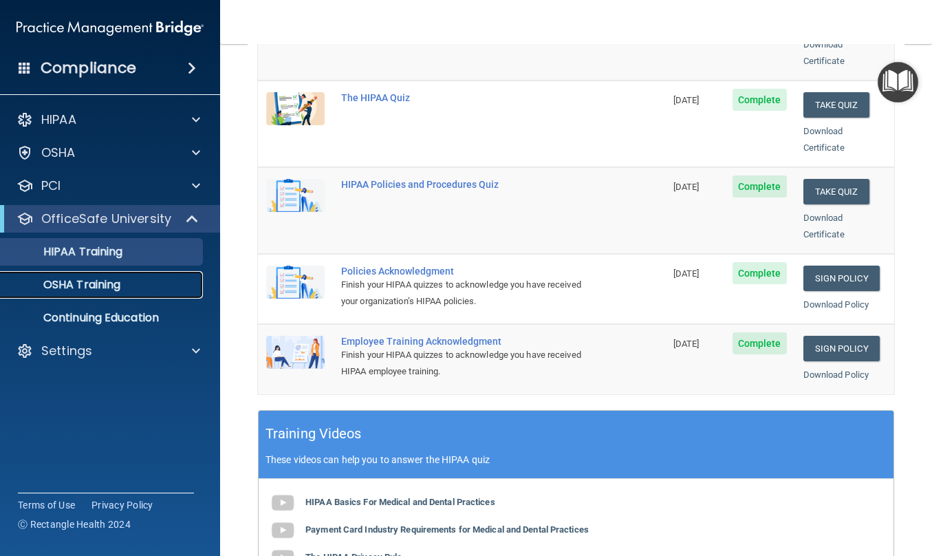
click at [109, 286] on p "OSHA Training" at bounding box center [64, 285] width 111 height 14
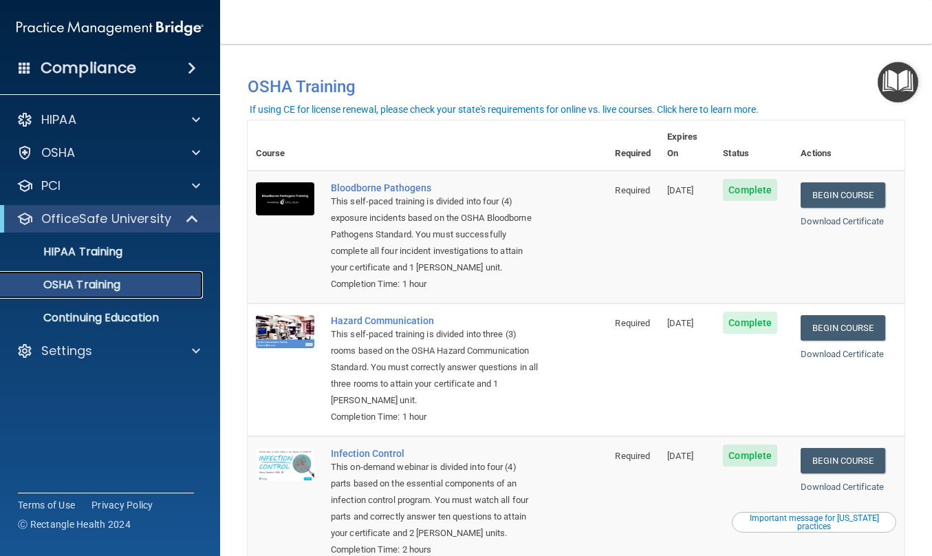
scroll to position [202, 0]
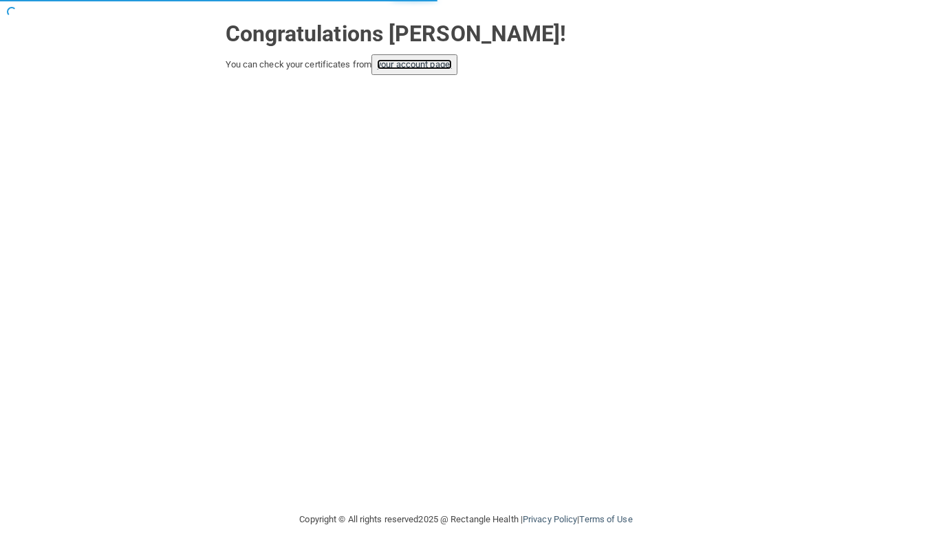
click at [438, 61] on link "your account page!" at bounding box center [414, 64] width 75 height 10
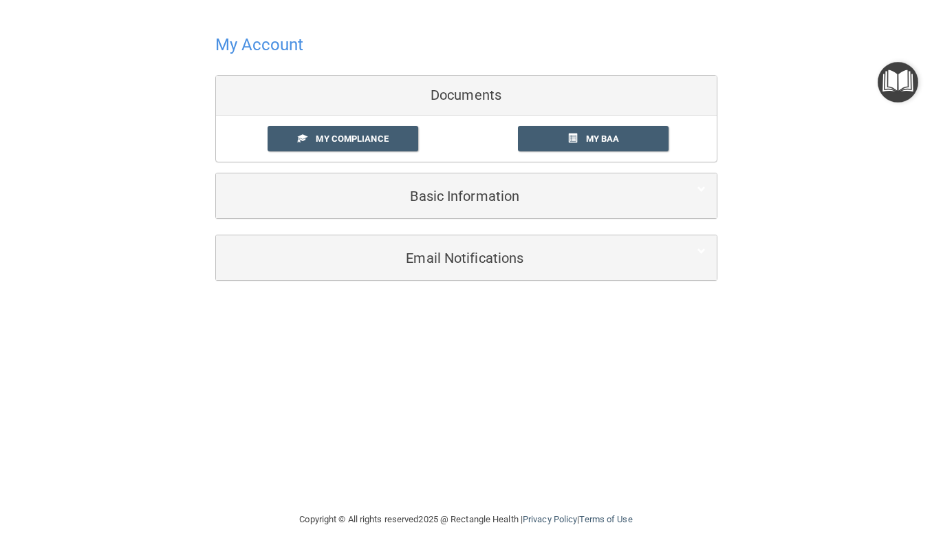
click at [250, 39] on h4 "My Account" at bounding box center [259, 45] width 89 height 18
click at [231, 45] on h4 "My Account" at bounding box center [259, 45] width 89 height 18
